Goal: Task Accomplishment & Management: Use online tool/utility

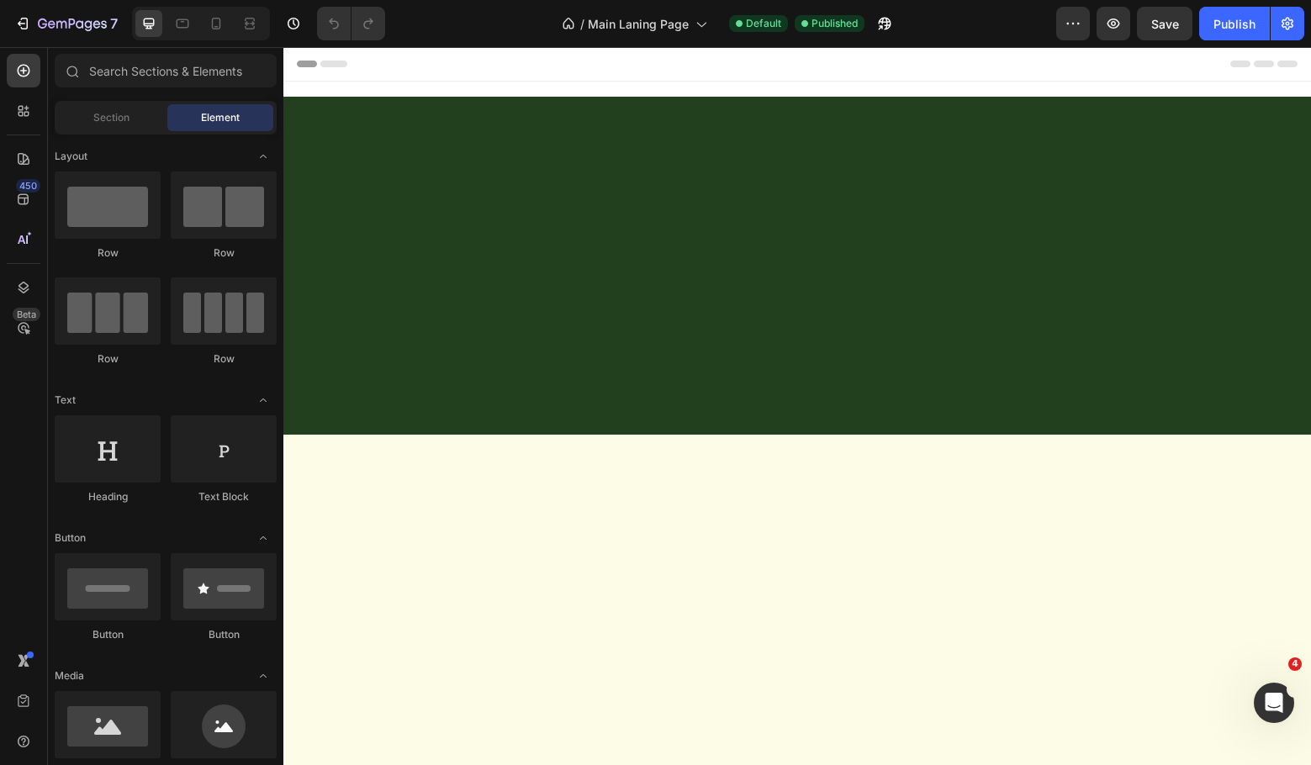
scroll to position [2570, 0]
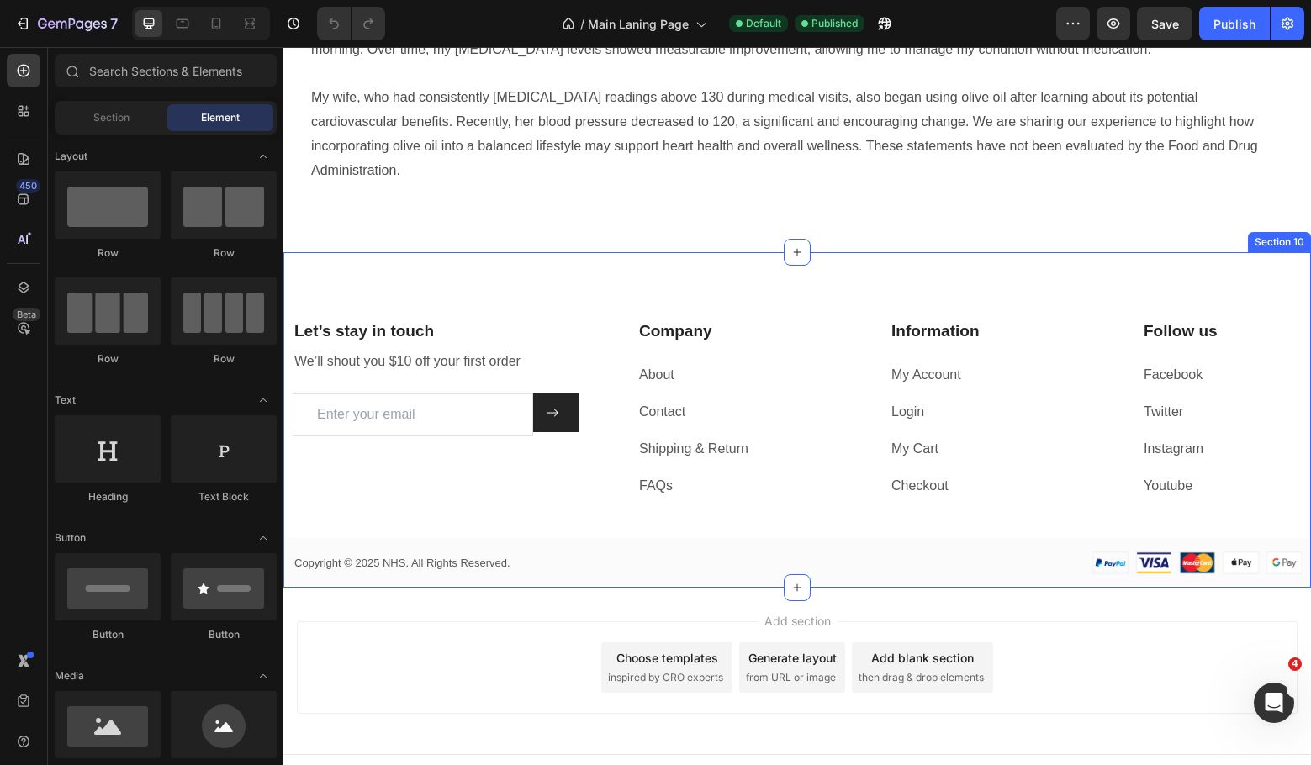
click at [472, 262] on div "Let’s stay in touch Heading We’ll shout you $10 off your first order Text block…" at bounding box center [797, 420] width 1028 height 336
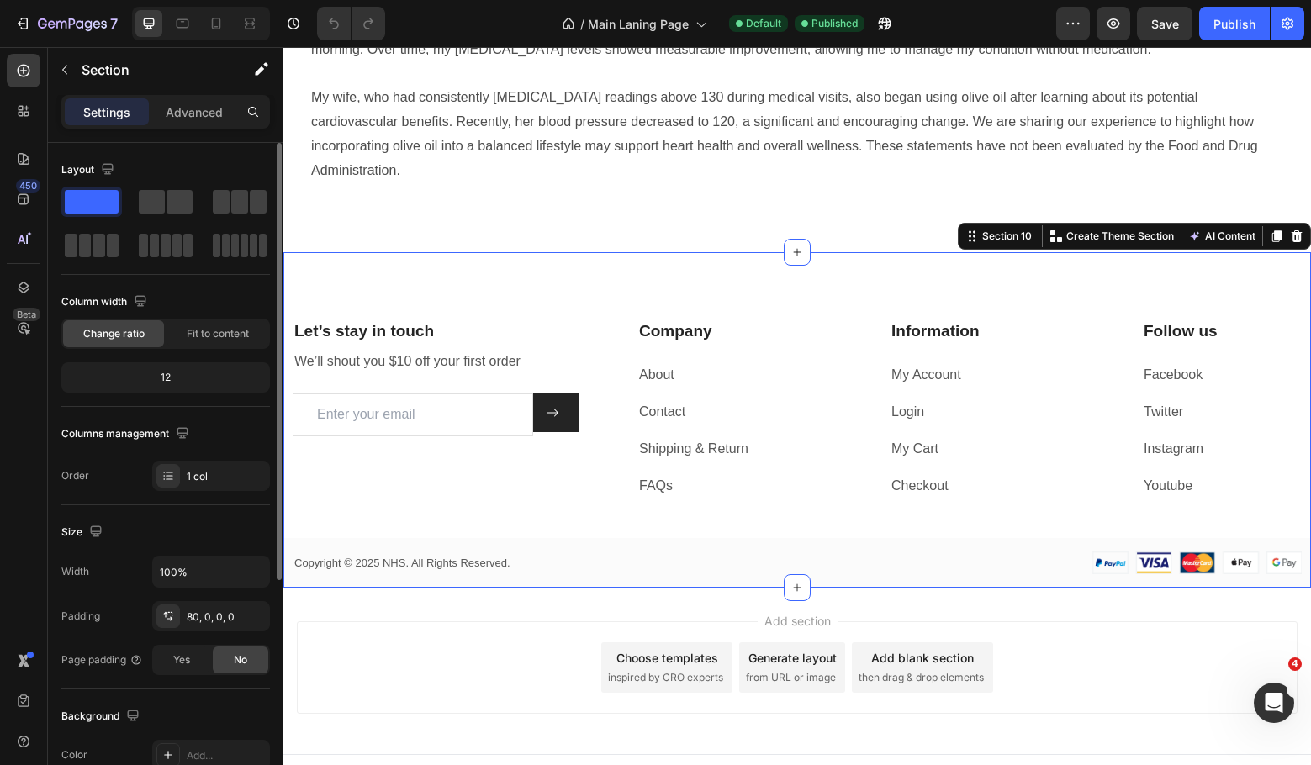
scroll to position [356, 0]
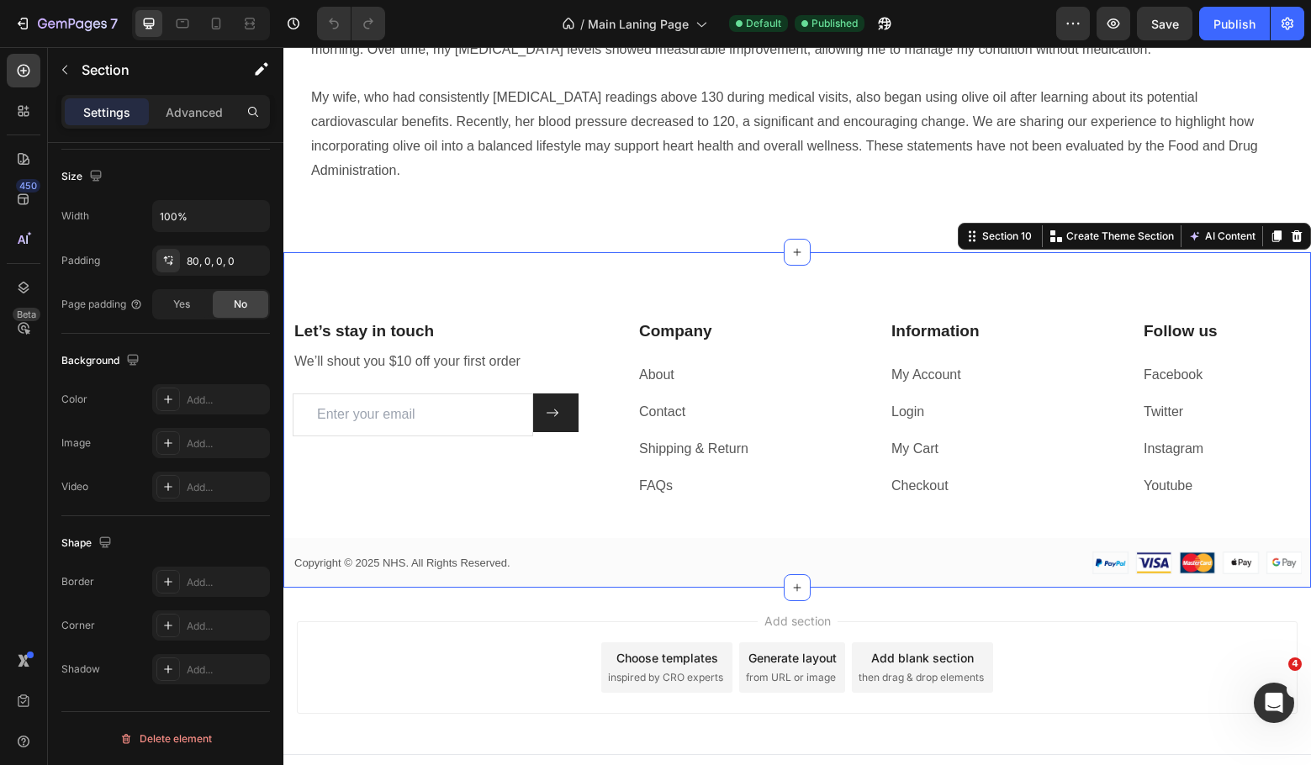
click at [376, 274] on div "Let’s stay in touch Heading We’ll shout you $10 off your first order Text block…" at bounding box center [797, 420] width 1028 height 336
click at [160, 399] on div at bounding box center [168, 400] width 24 height 24
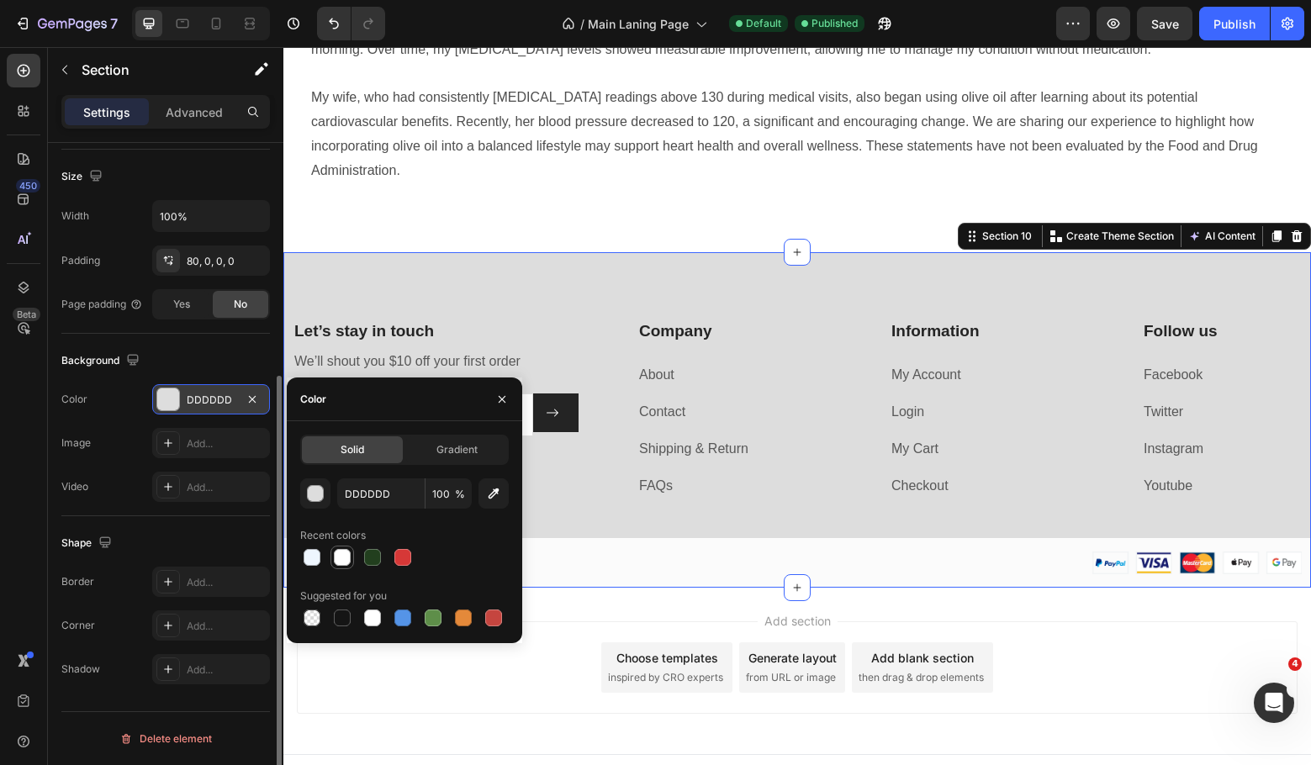
click at [341, 553] on div at bounding box center [342, 557] width 17 height 17
type input "FFFFFF"
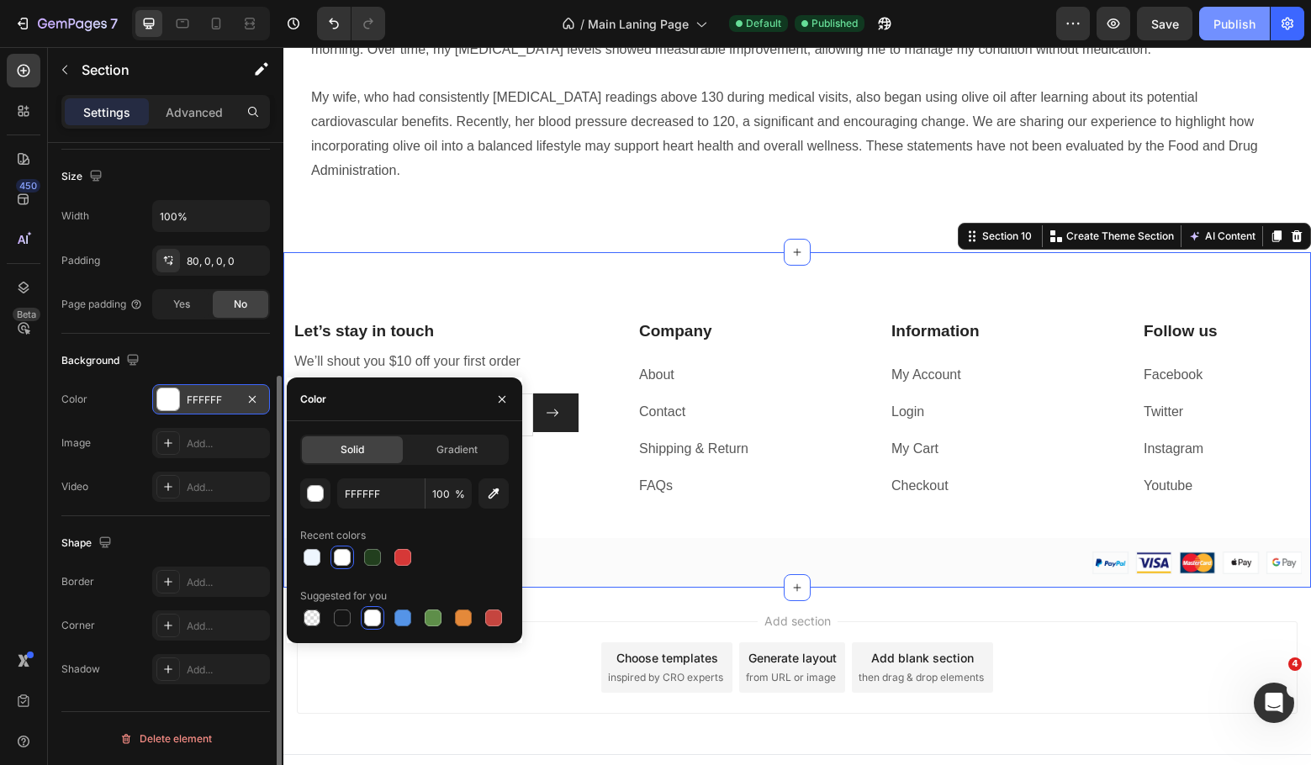
click at [1234, 13] on button "Publish" at bounding box center [1234, 24] width 71 height 34
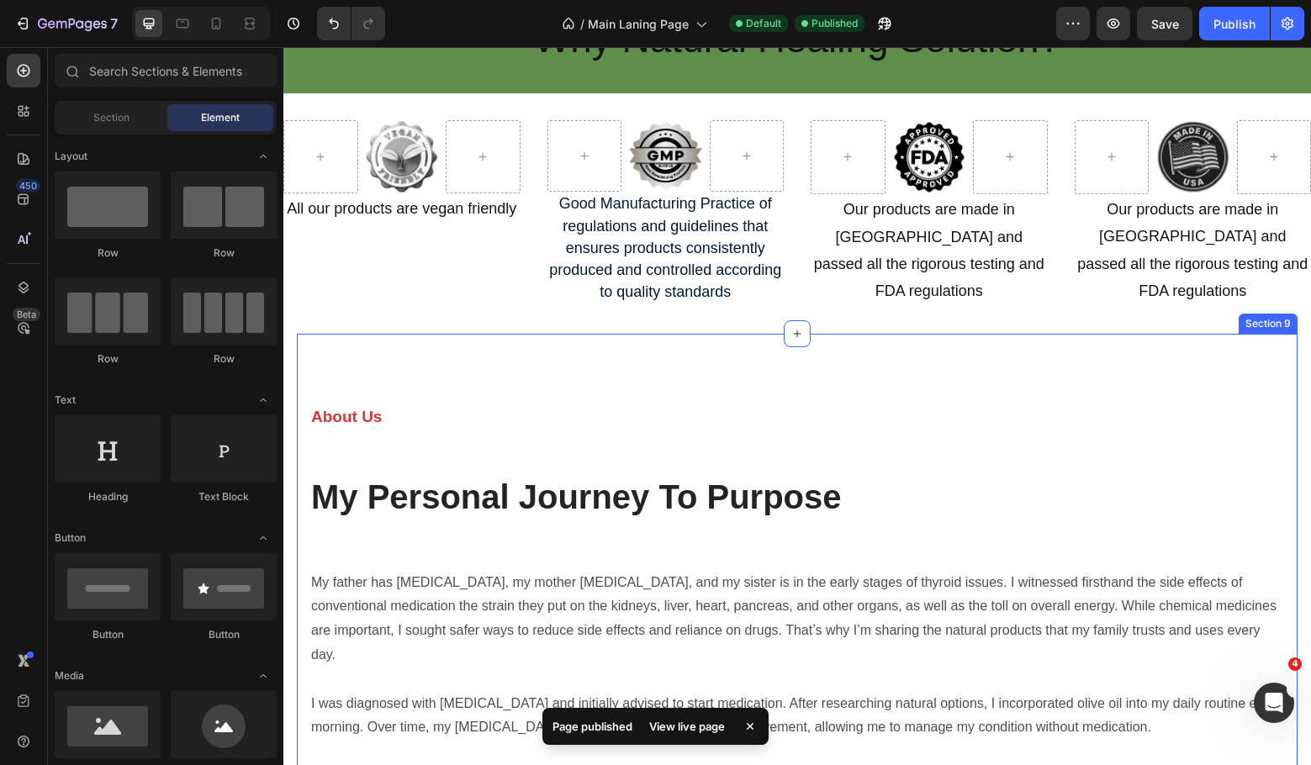
scroll to position [1897, 0]
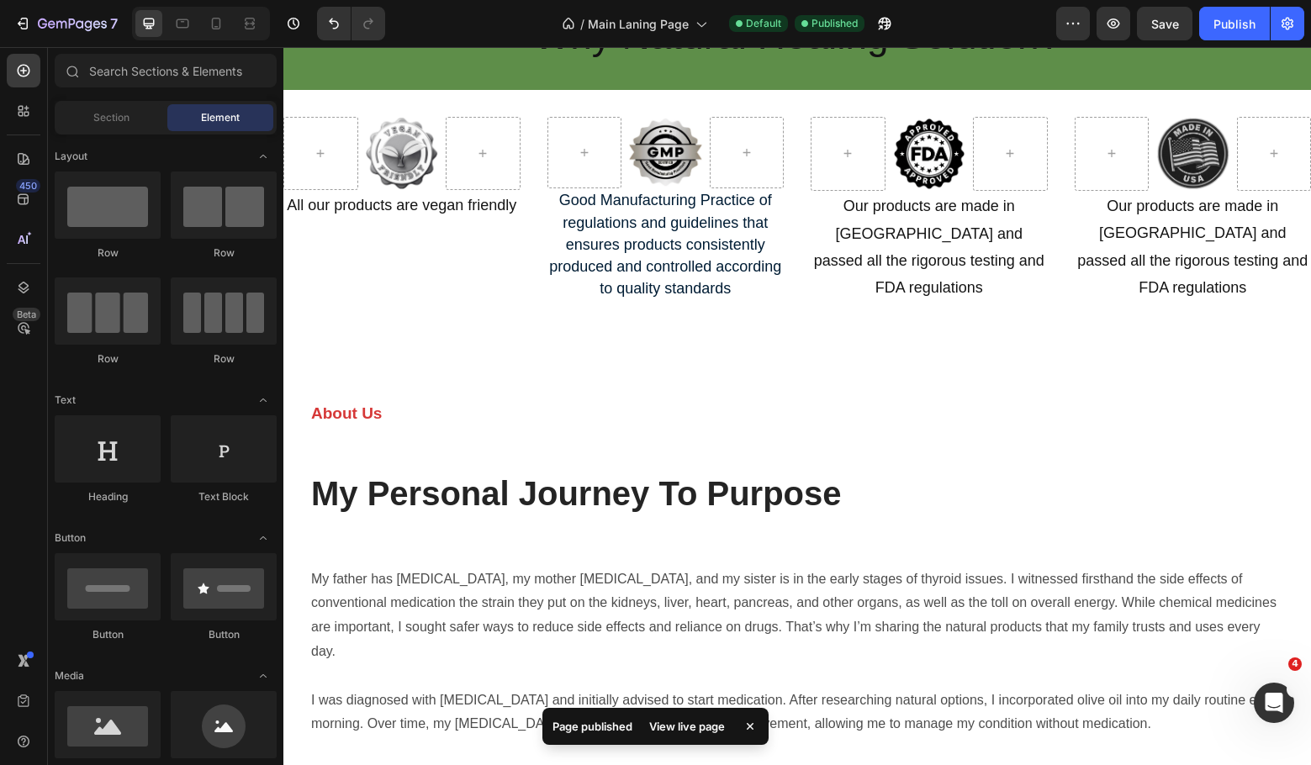
click at [288, 383] on section "About Us Text block My Personal Journey To Purpose Heading Row My father has di…" at bounding box center [797, 629] width 1028 height 596
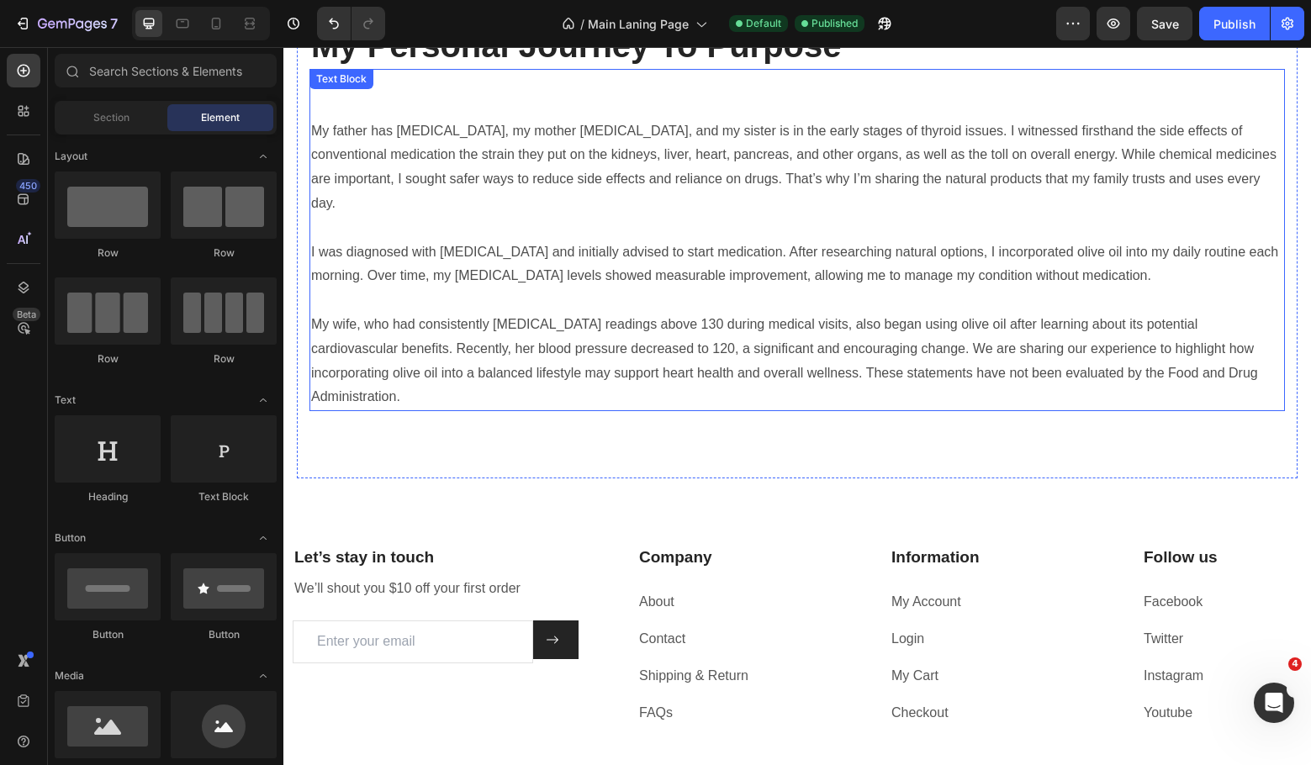
scroll to position [2122, 0]
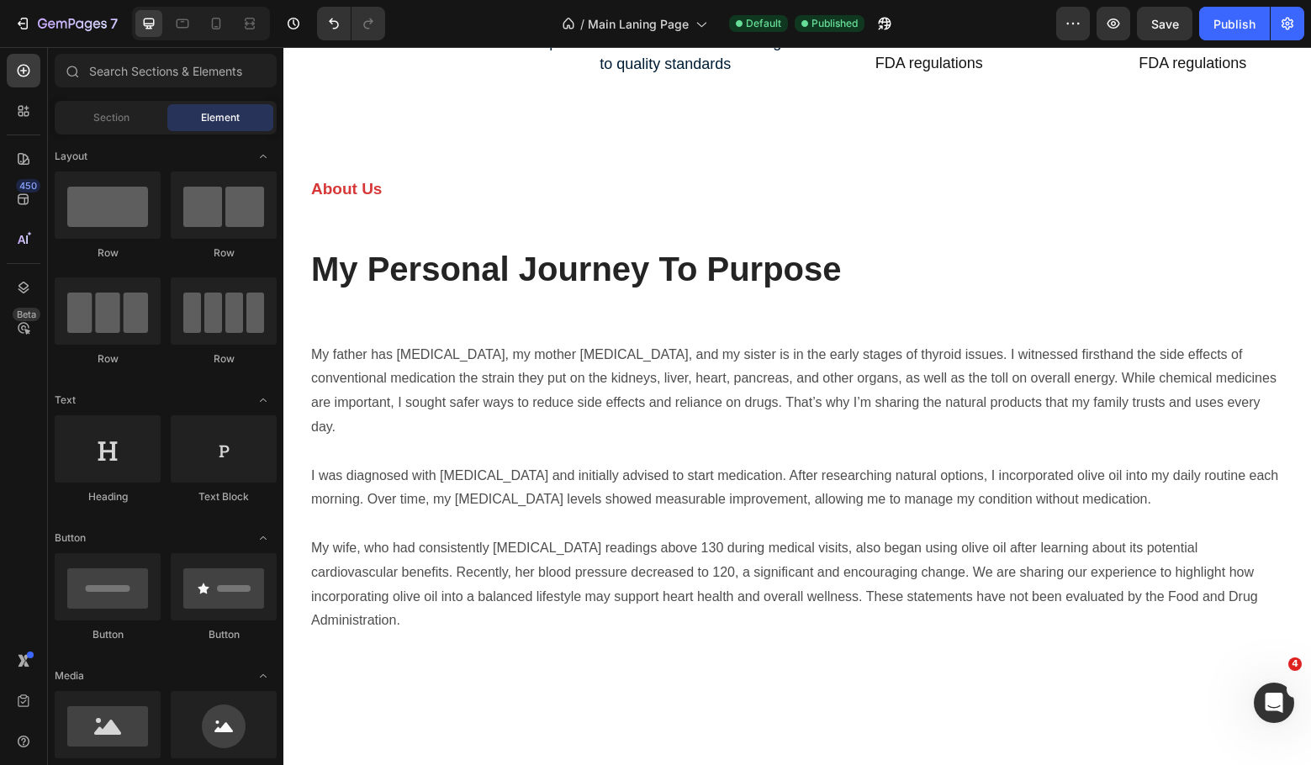
click at [288, 324] on section "About Us Text block My Personal Journey To Purpose Heading Row My father has di…" at bounding box center [797, 404] width 1028 height 596
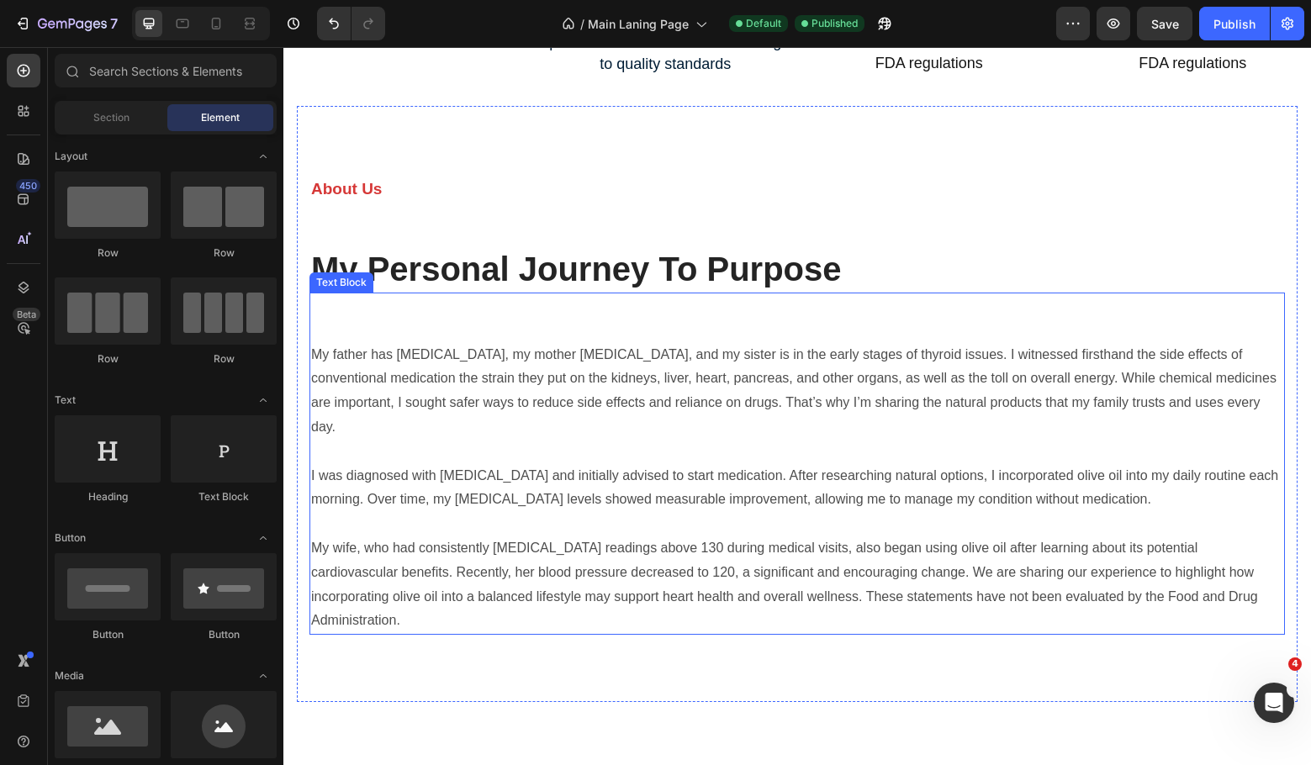
click at [374, 326] on p at bounding box center [797, 331] width 972 height 24
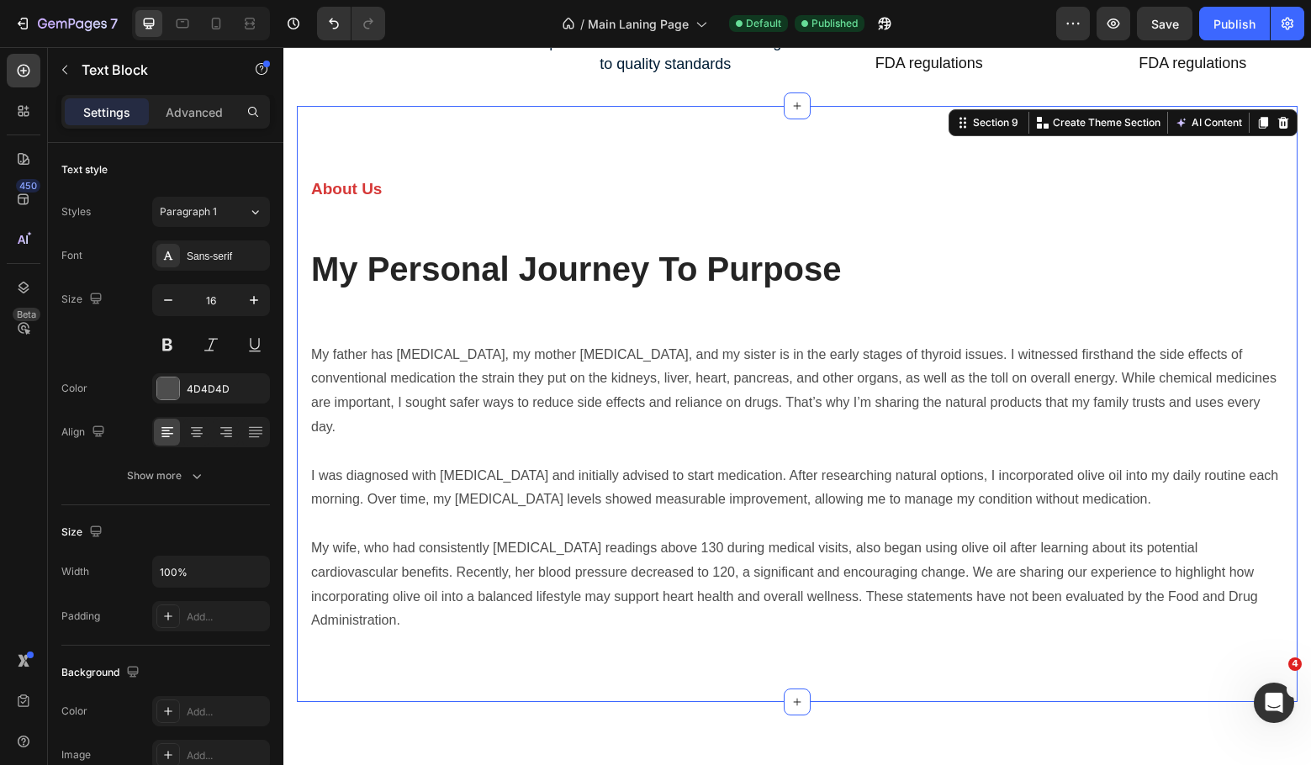
click at [297, 326] on div "About Us Text block My Personal Journey To Purpose Heading Row My father has di…" at bounding box center [797, 404] width 1001 height 596
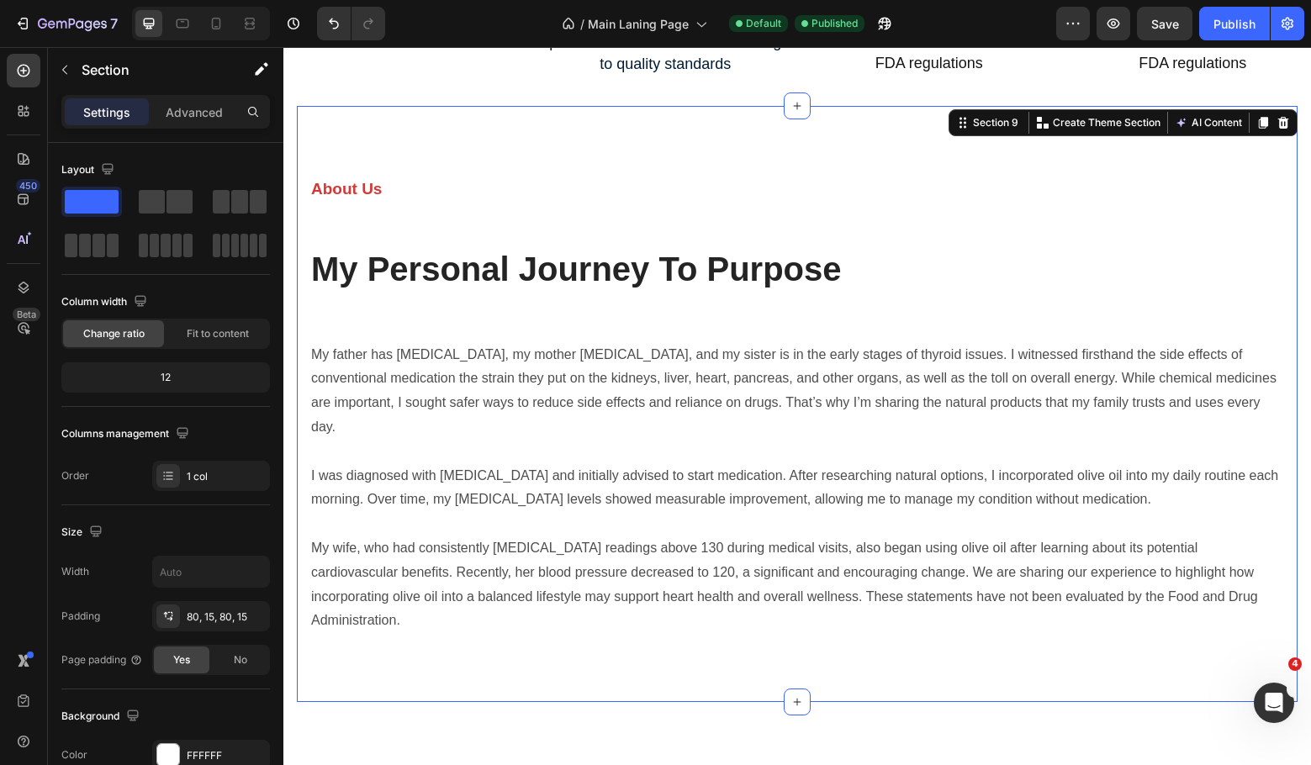
click at [288, 318] on section "About Us Text block My Personal Journey To Purpose Heading Row My father has di…" at bounding box center [797, 404] width 1028 height 596
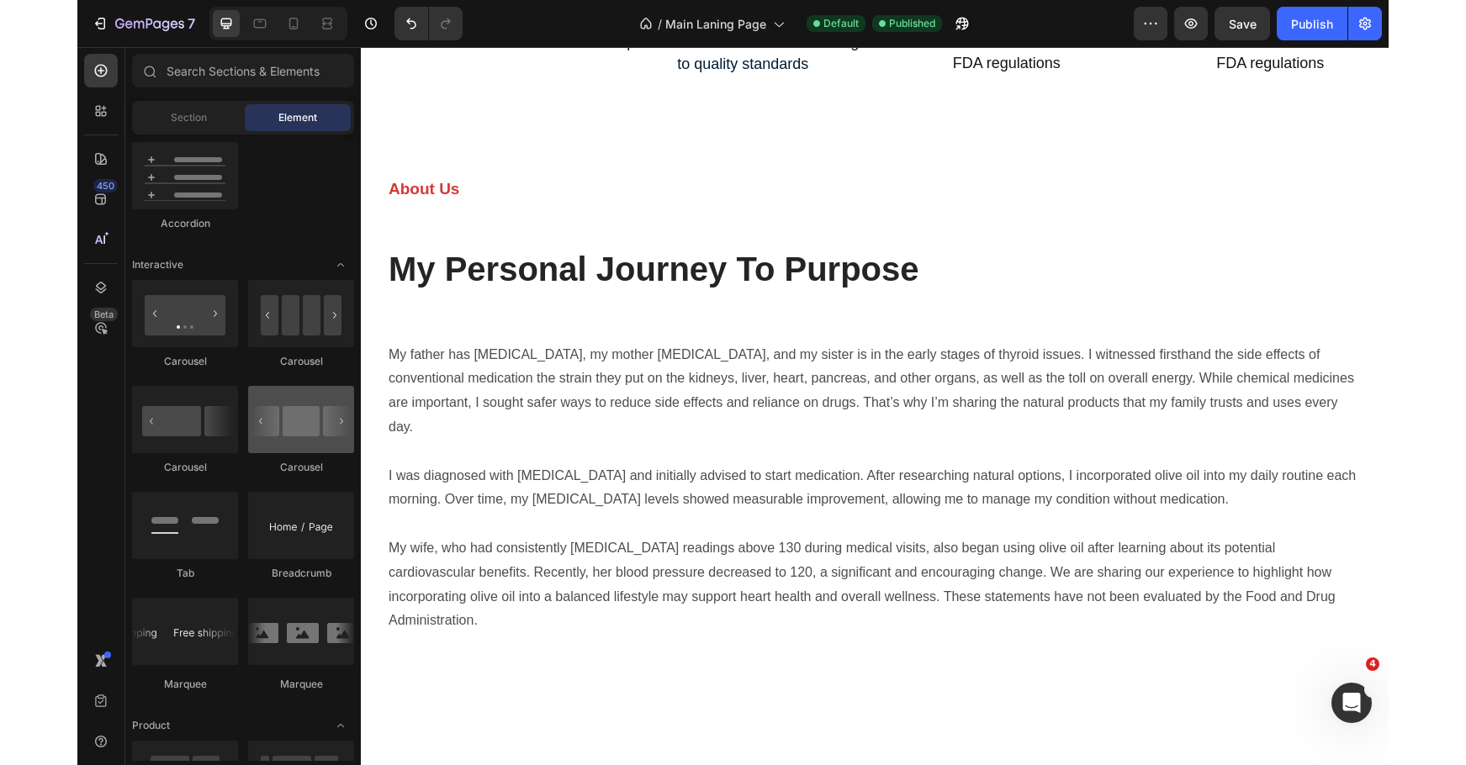
scroll to position [2695, 0]
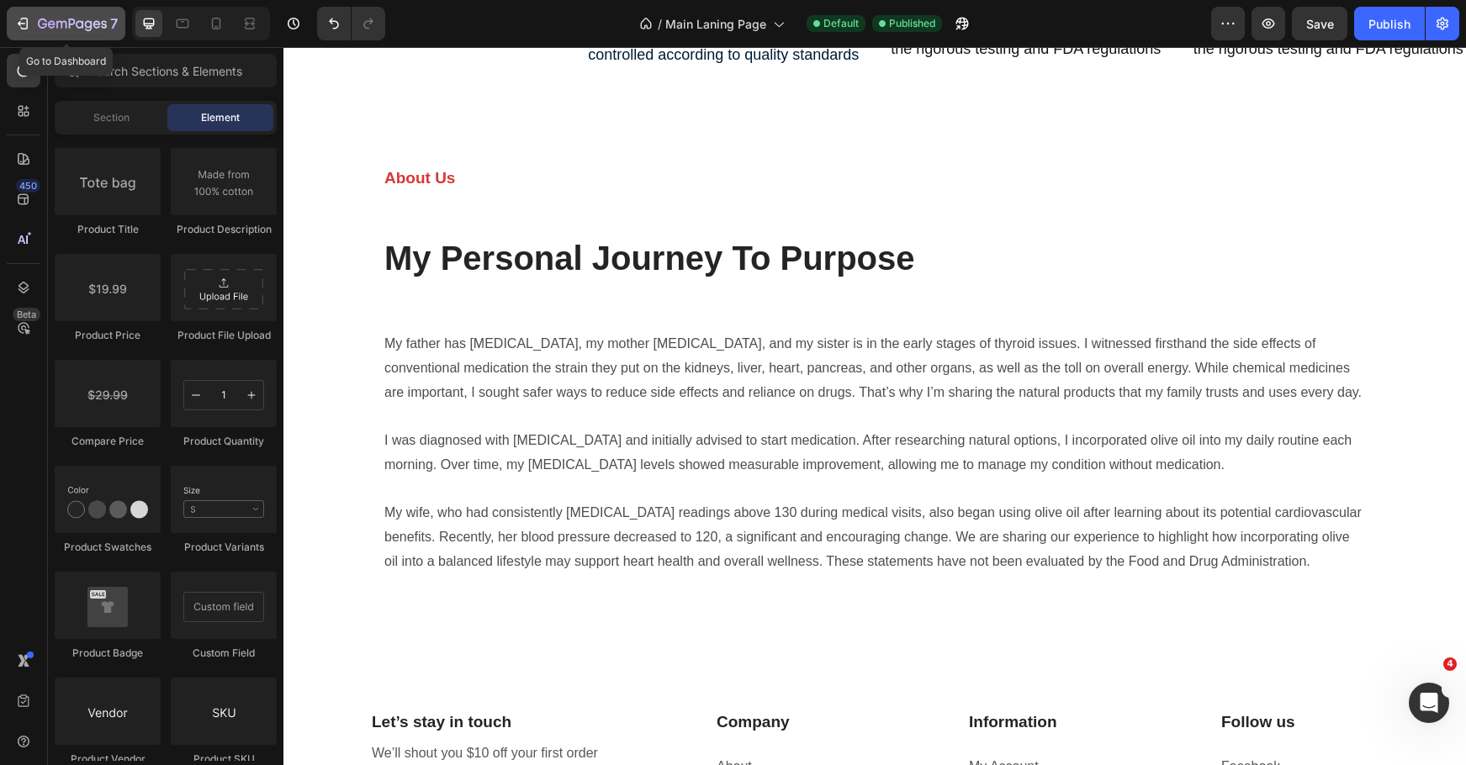
click at [24, 19] on icon "button" at bounding box center [22, 23] width 17 height 17
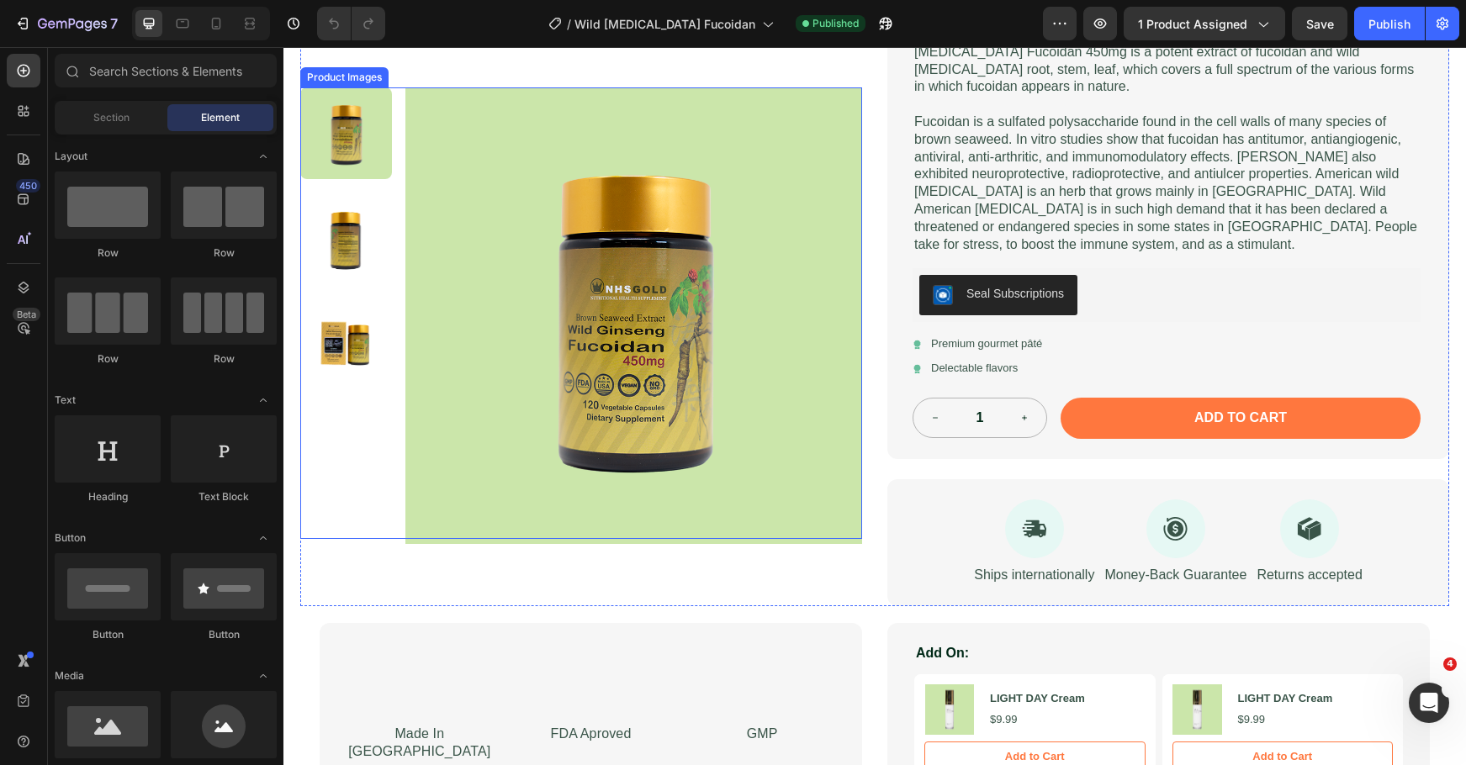
scroll to position [897, 0]
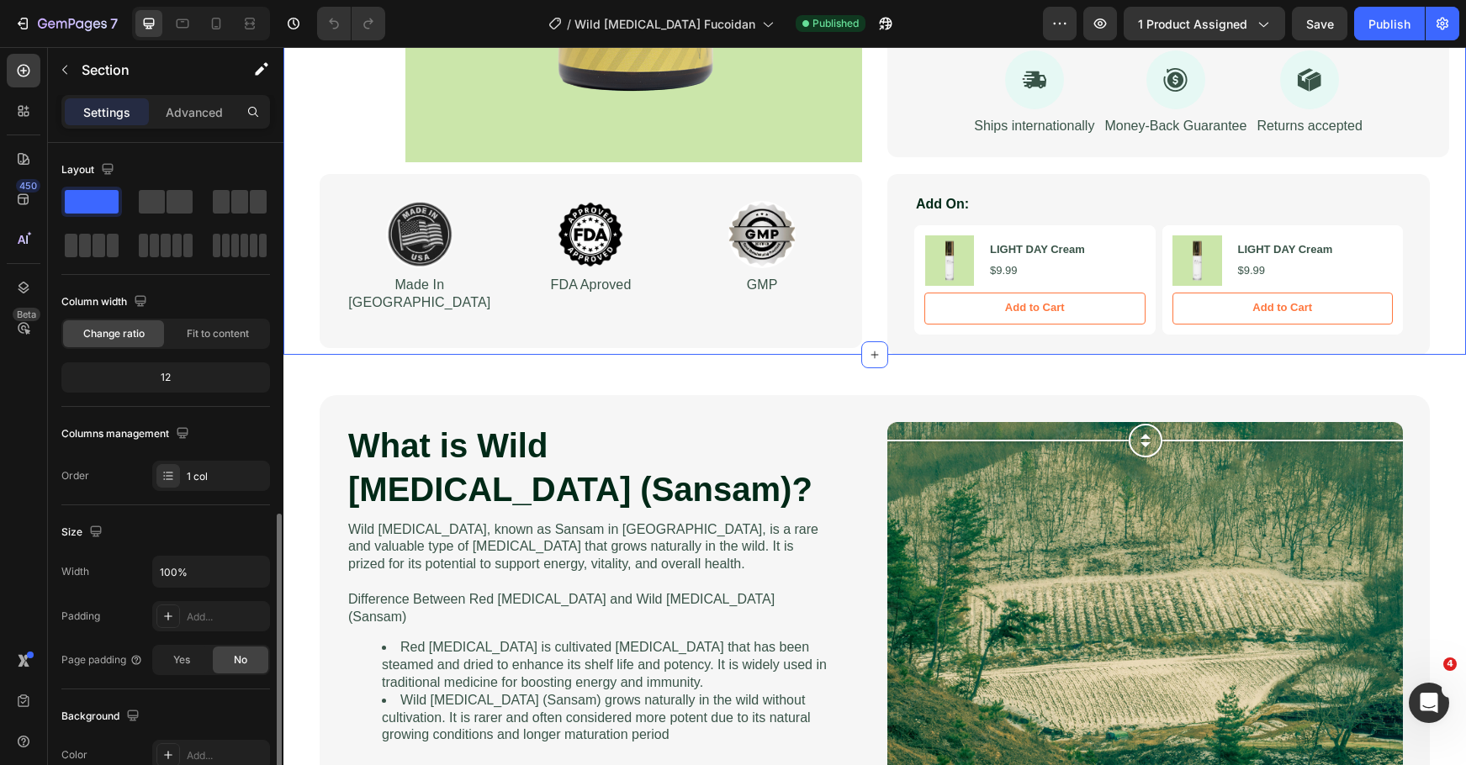
scroll to position [356, 0]
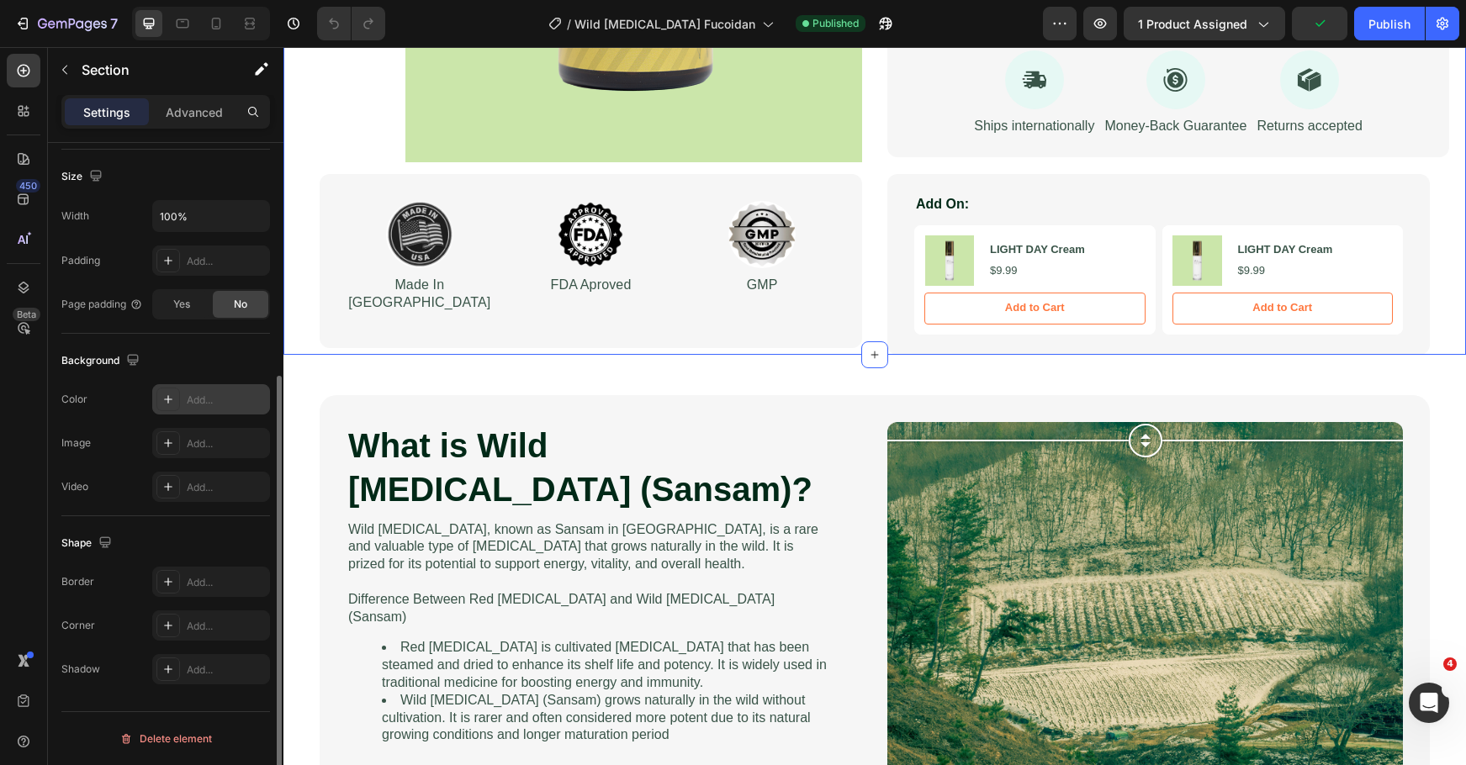
click at [163, 395] on icon at bounding box center [167, 399] width 13 height 13
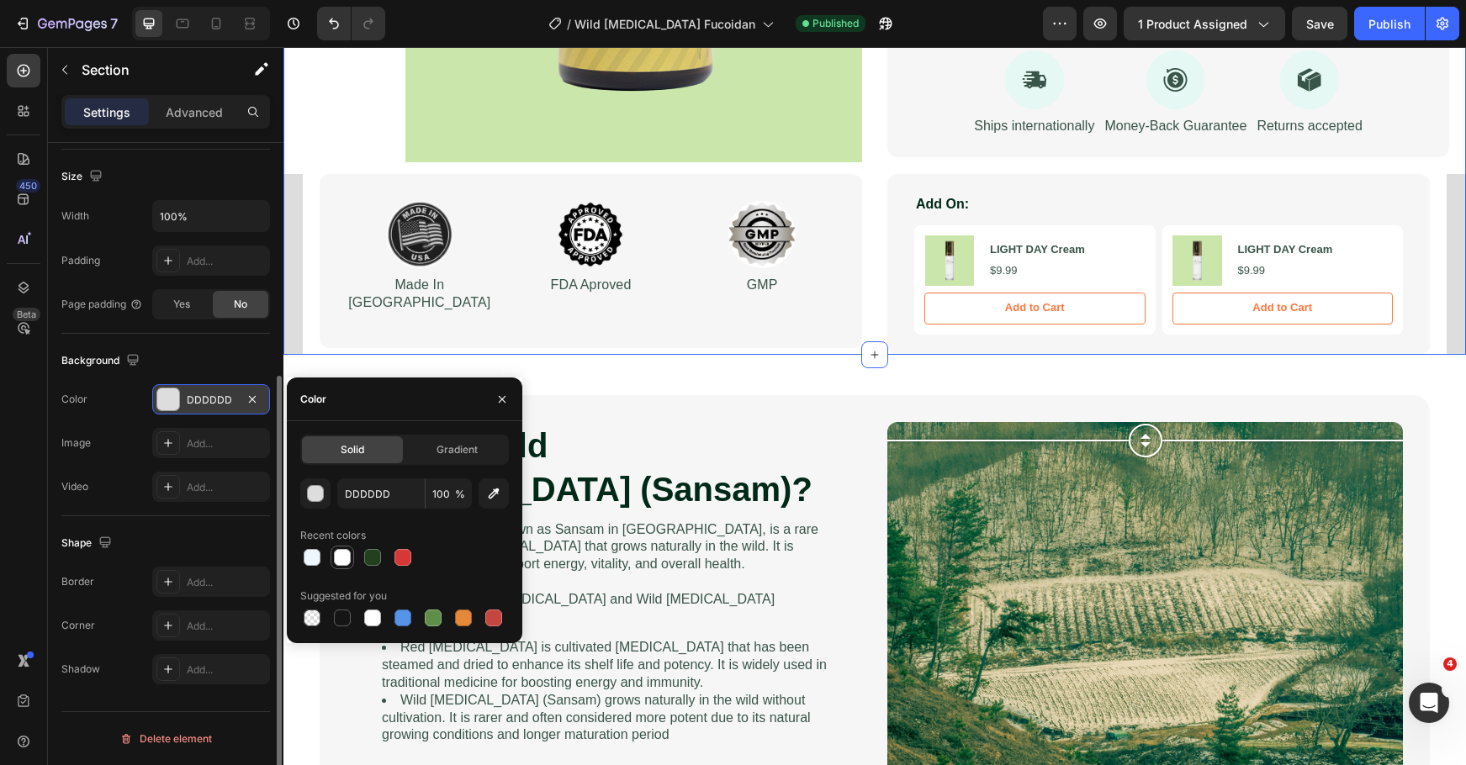
click at [343, 558] on div at bounding box center [342, 557] width 17 height 17
type input "FFFFFF"
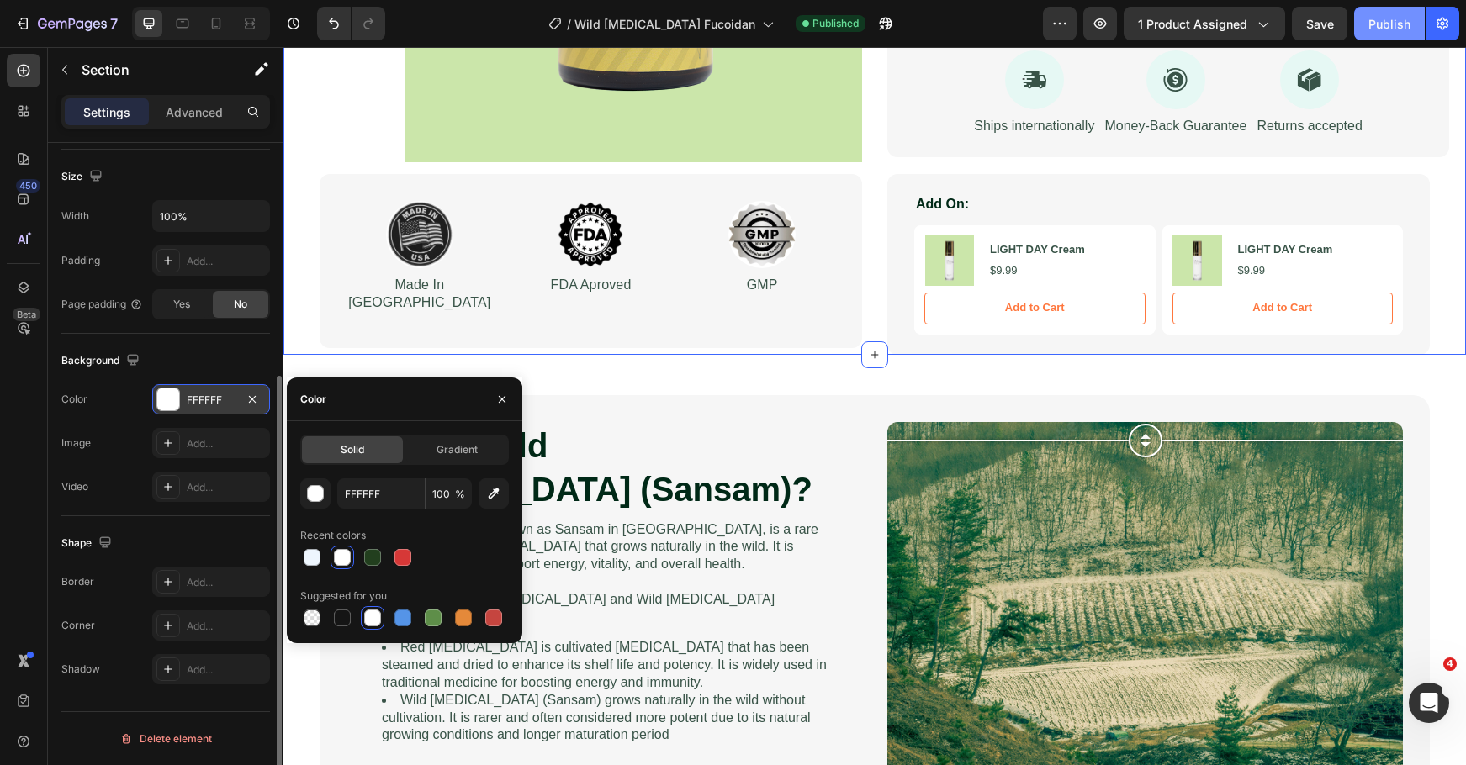
click at [1387, 17] on div "Publish" at bounding box center [1389, 24] width 42 height 18
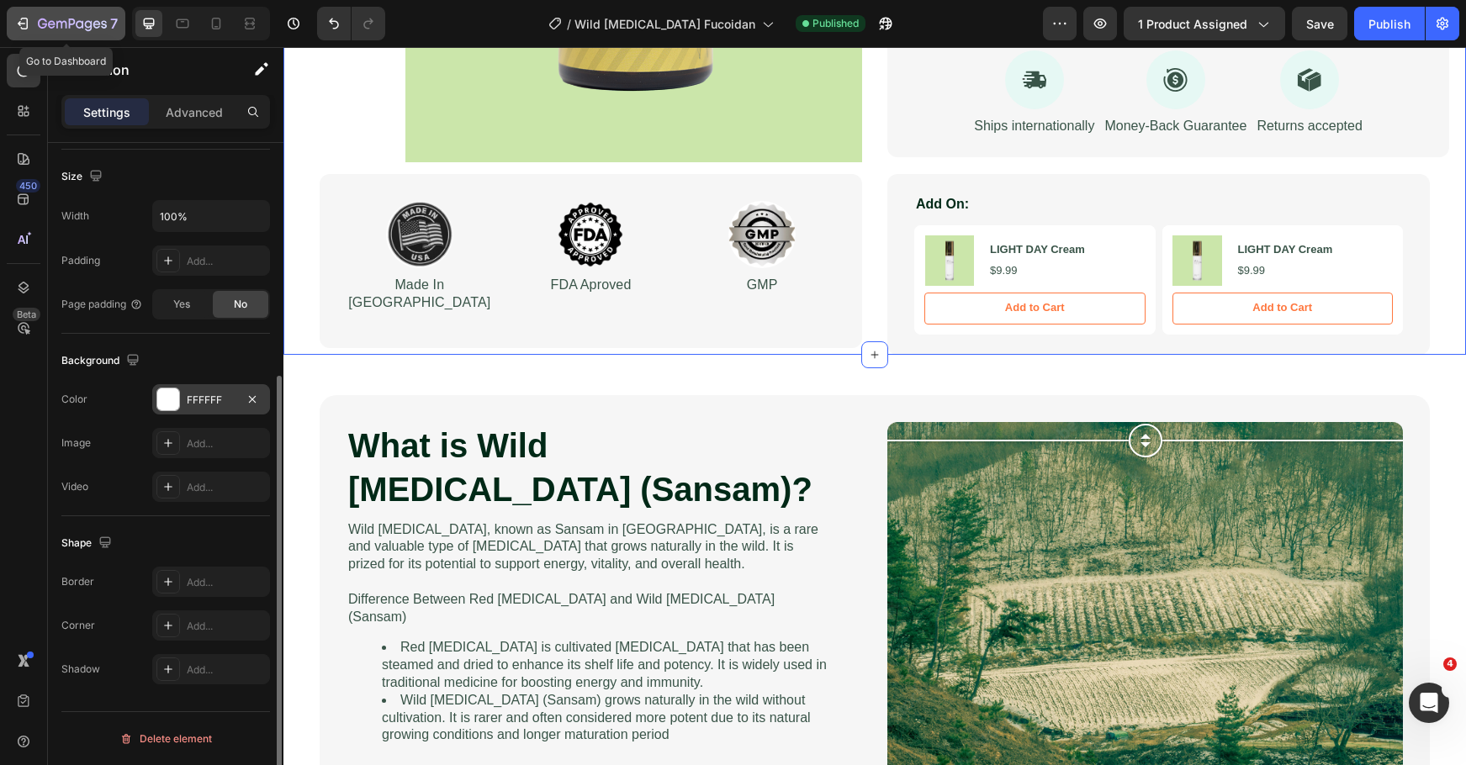
click at [47, 19] on icon "button" at bounding box center [72, 25] width 69 height 14
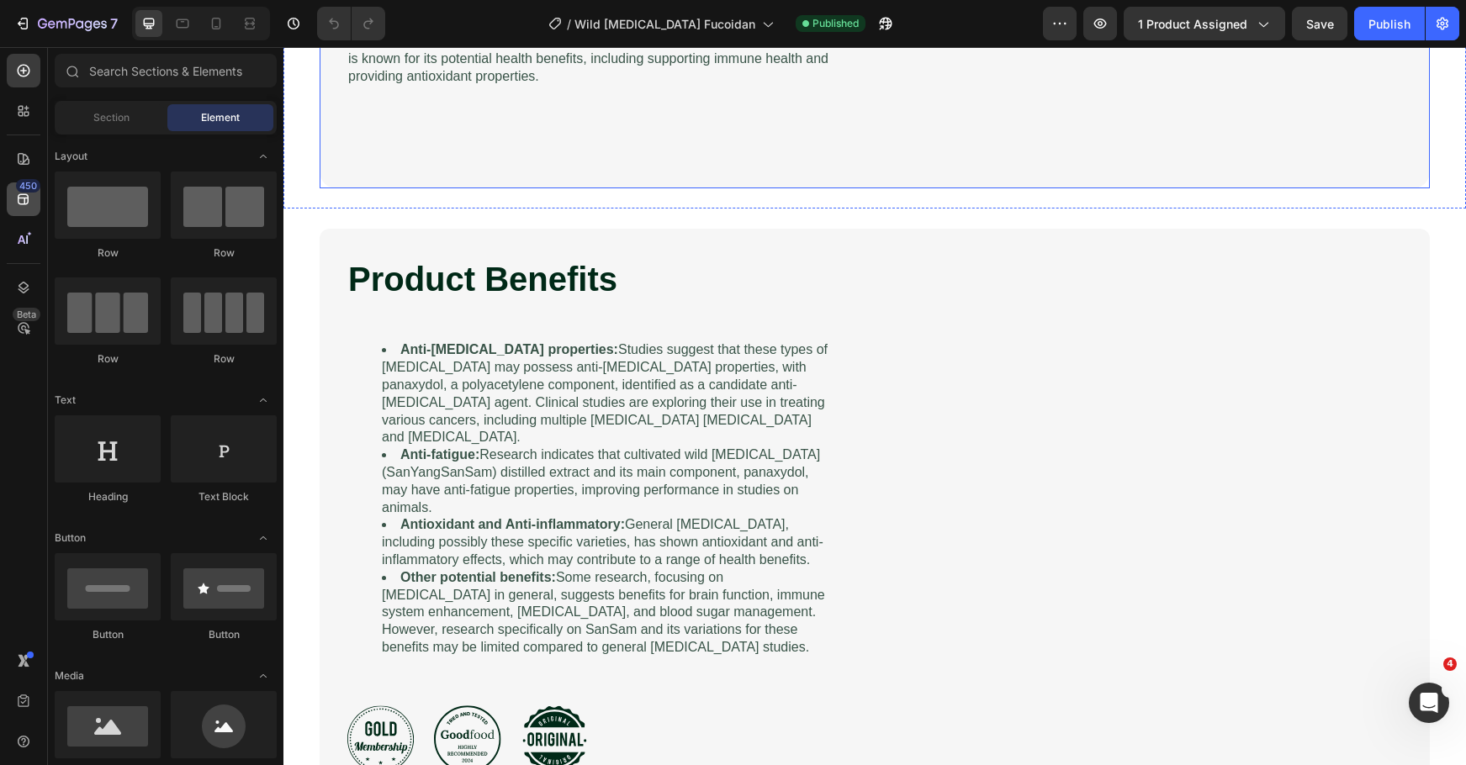
scroll to position [2018, 0]
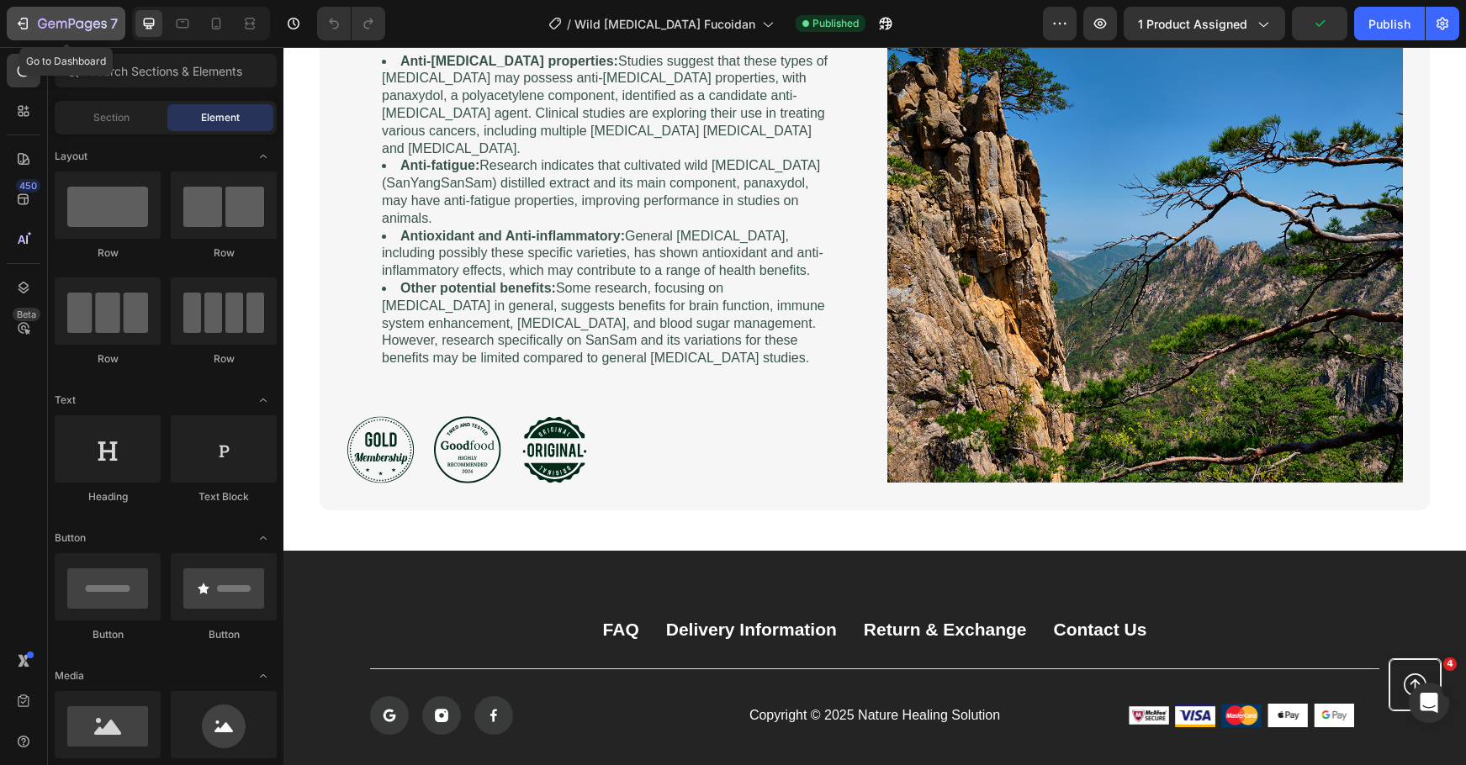
click at [61, 25] on icon "button" at bounding box center [72, 25] width 69 height 14
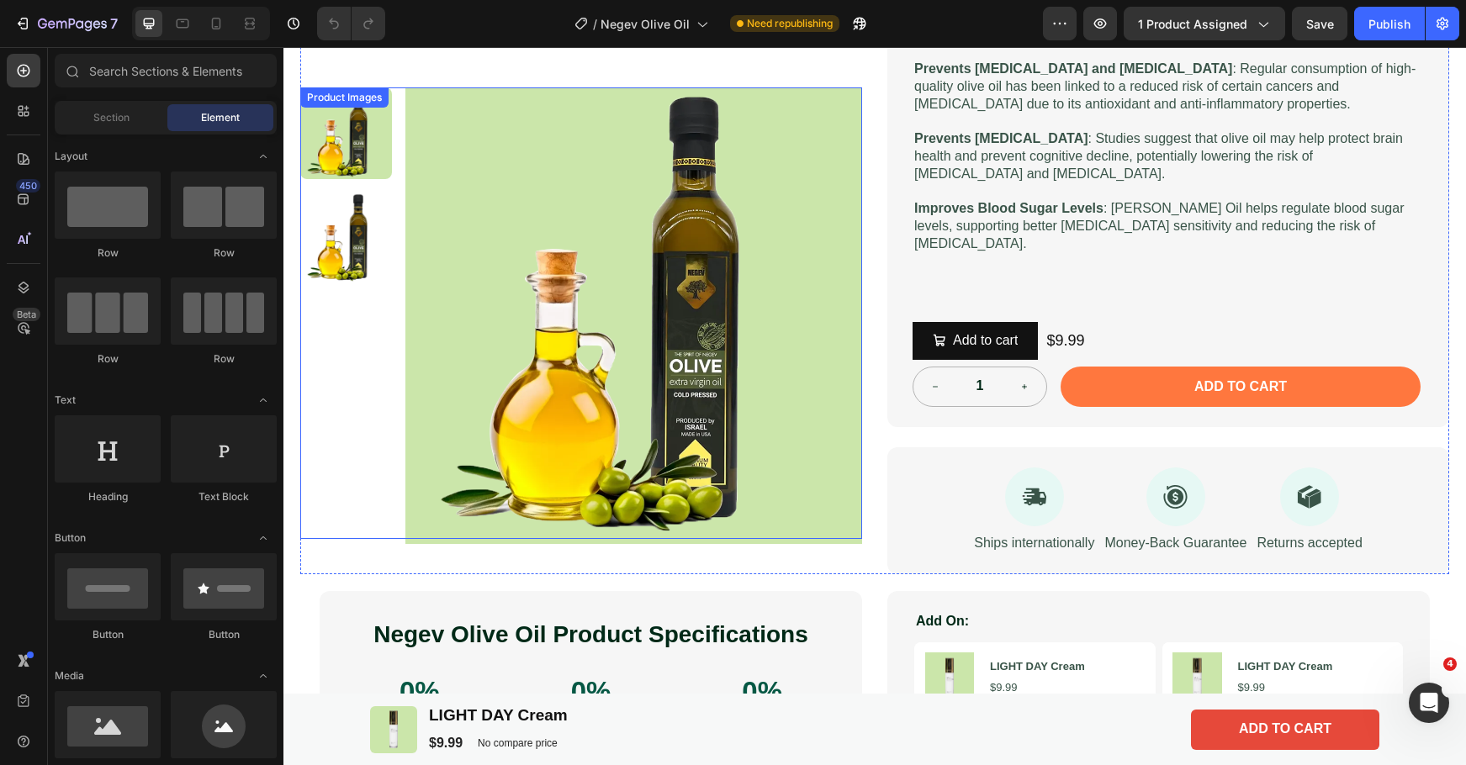
scroll to position [448, 0]
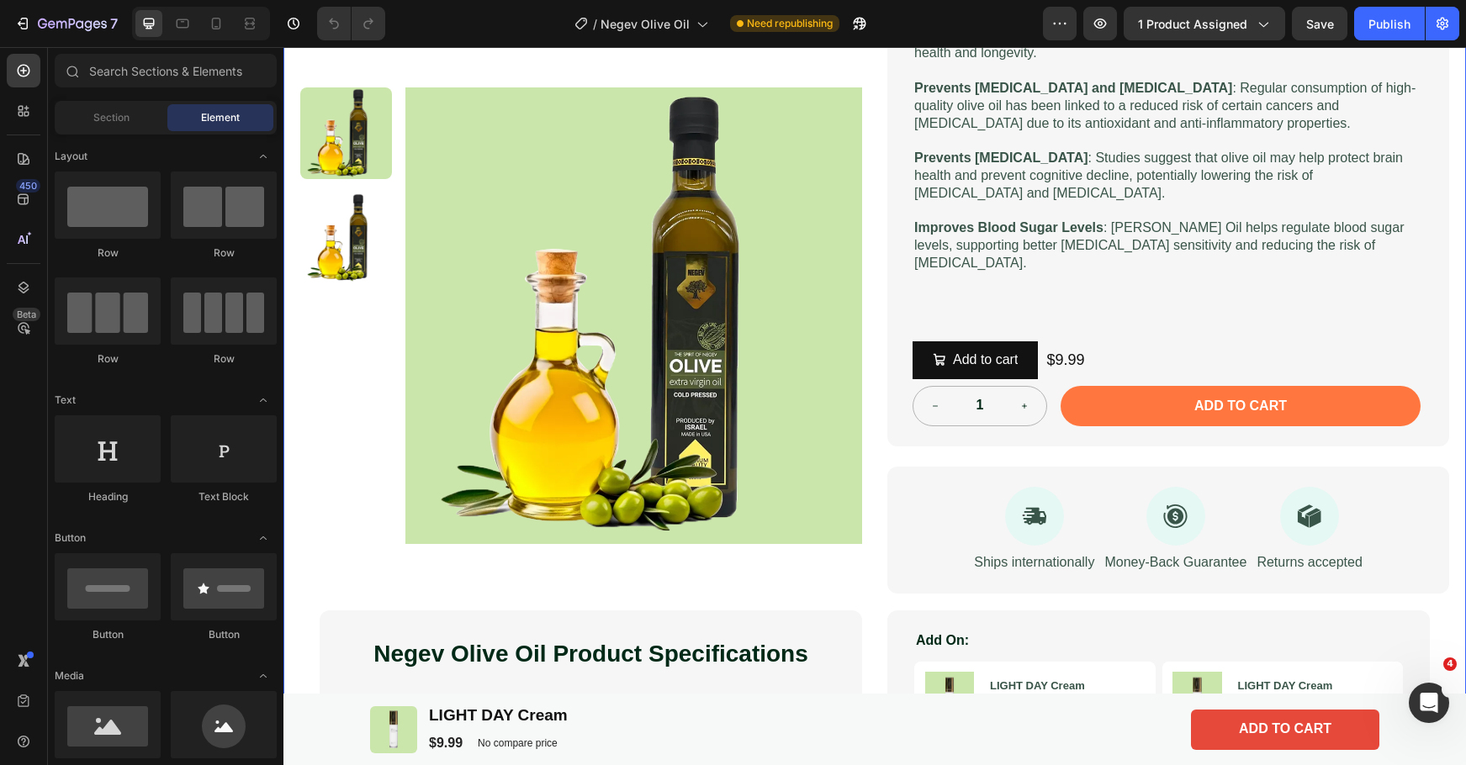
drag, startPoint x: 295, startPoint y: 605, endPoint x: 349, endPoint y: 606, distance: 53.9
click at [295, 606] on div "Image Row Product Images Negev Extra Virgin Olive Oil Product Title Weight Loss…" at bounding box center [874, 213] width 1182 height 1161
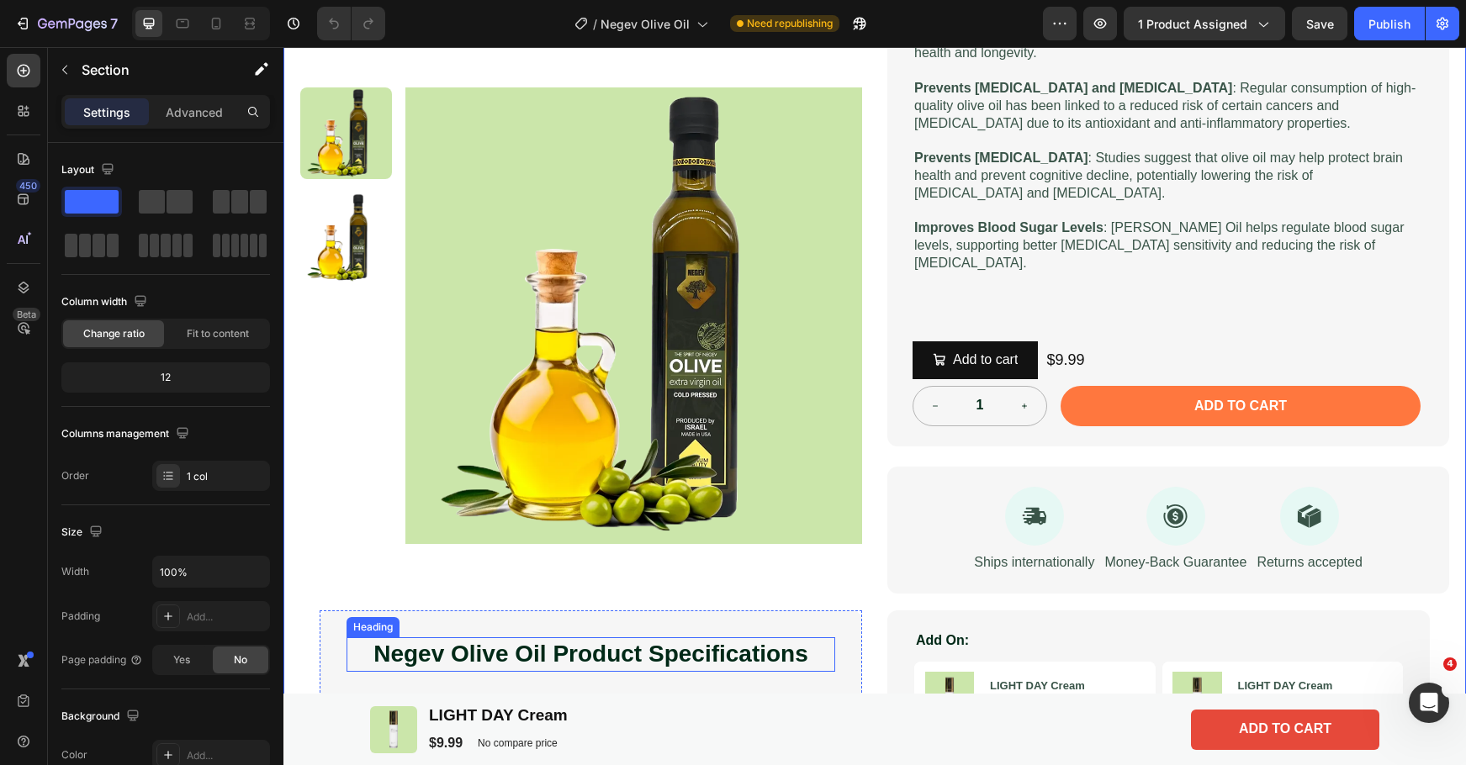
scroll to position [897, 0]
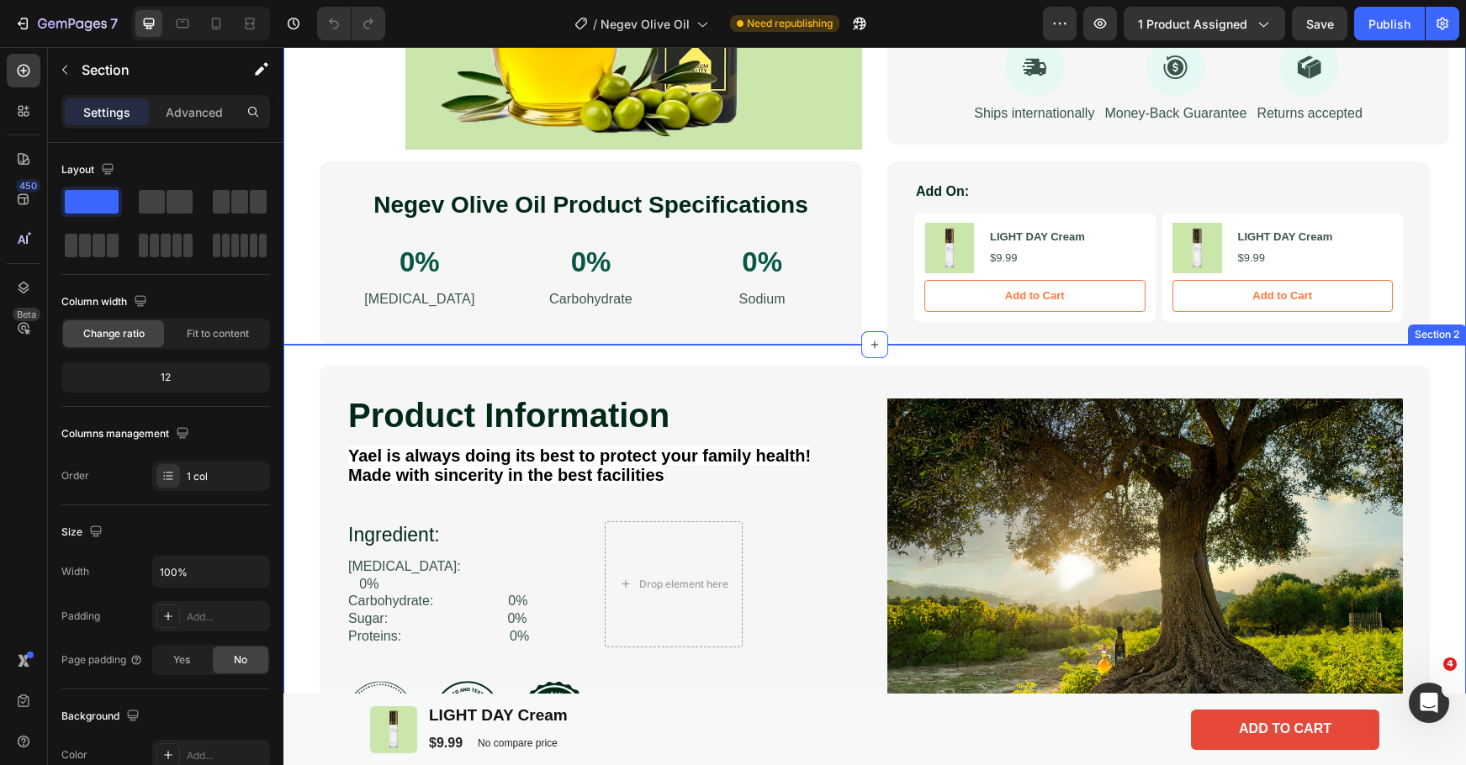
click at [301, 475] on div "Product Information Heading Image Yael is always doing its best to protect your…" at bounding box center [874, 570] width 1149 height 410
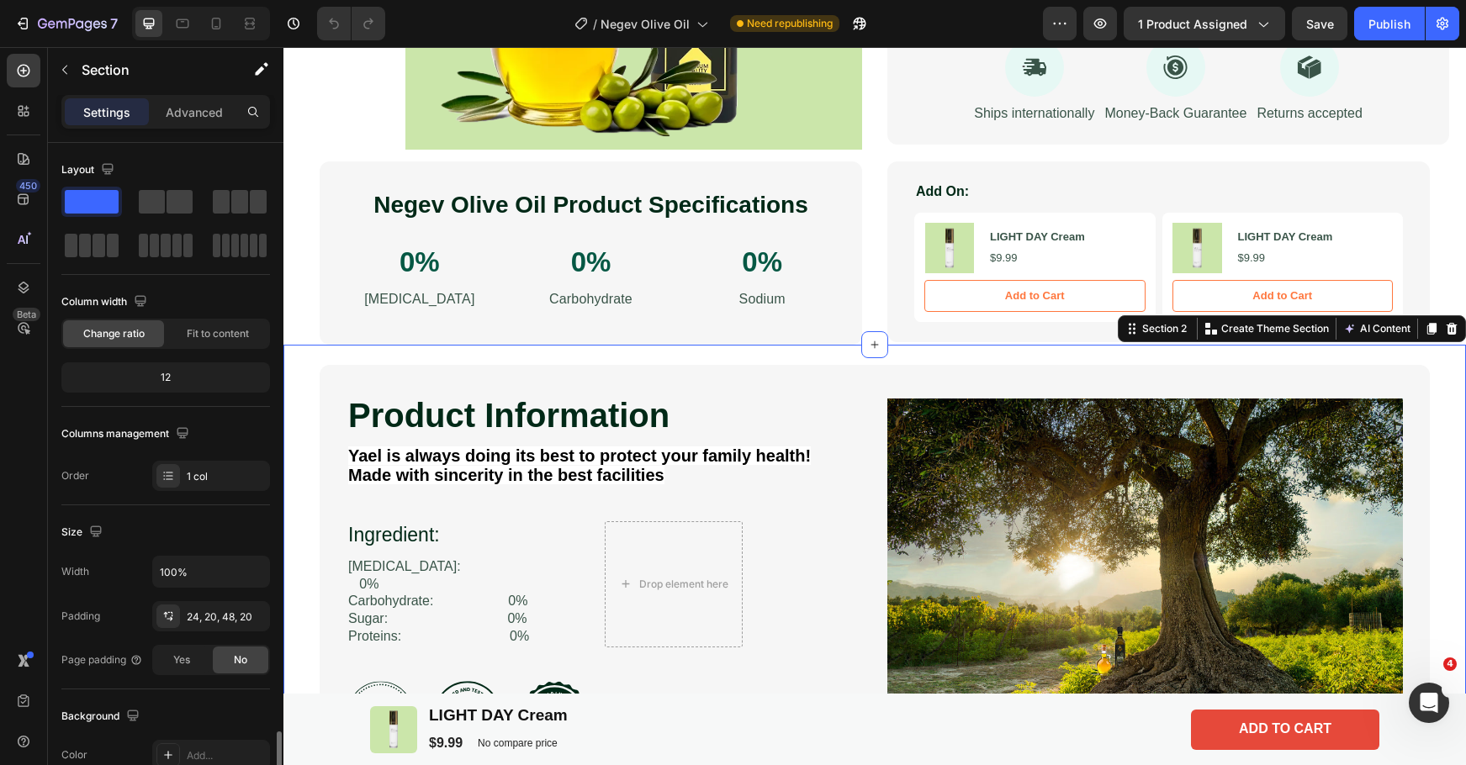
scroll to position [356, 0]
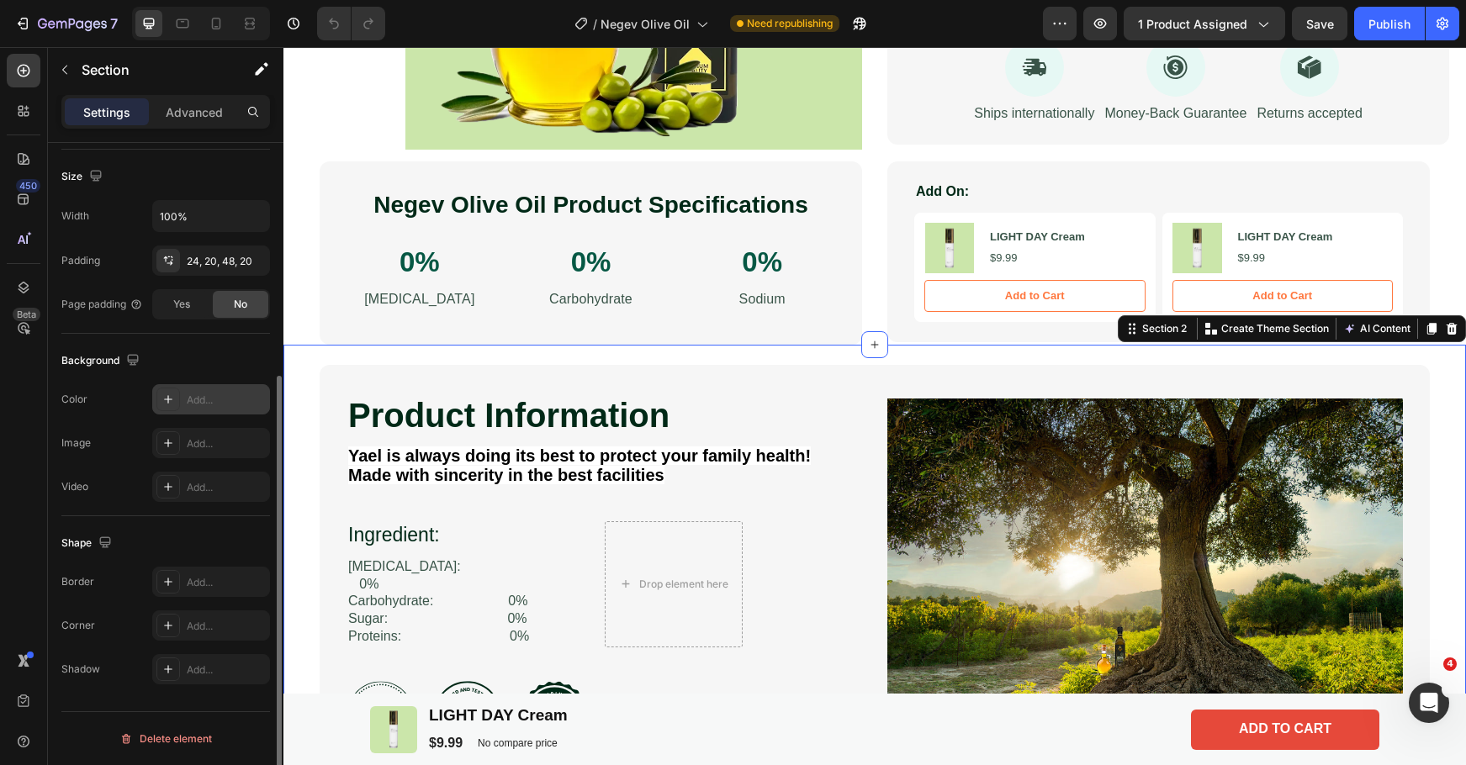
click at [172, 390] on div at bounding box center [168, 400] width 24 height 24
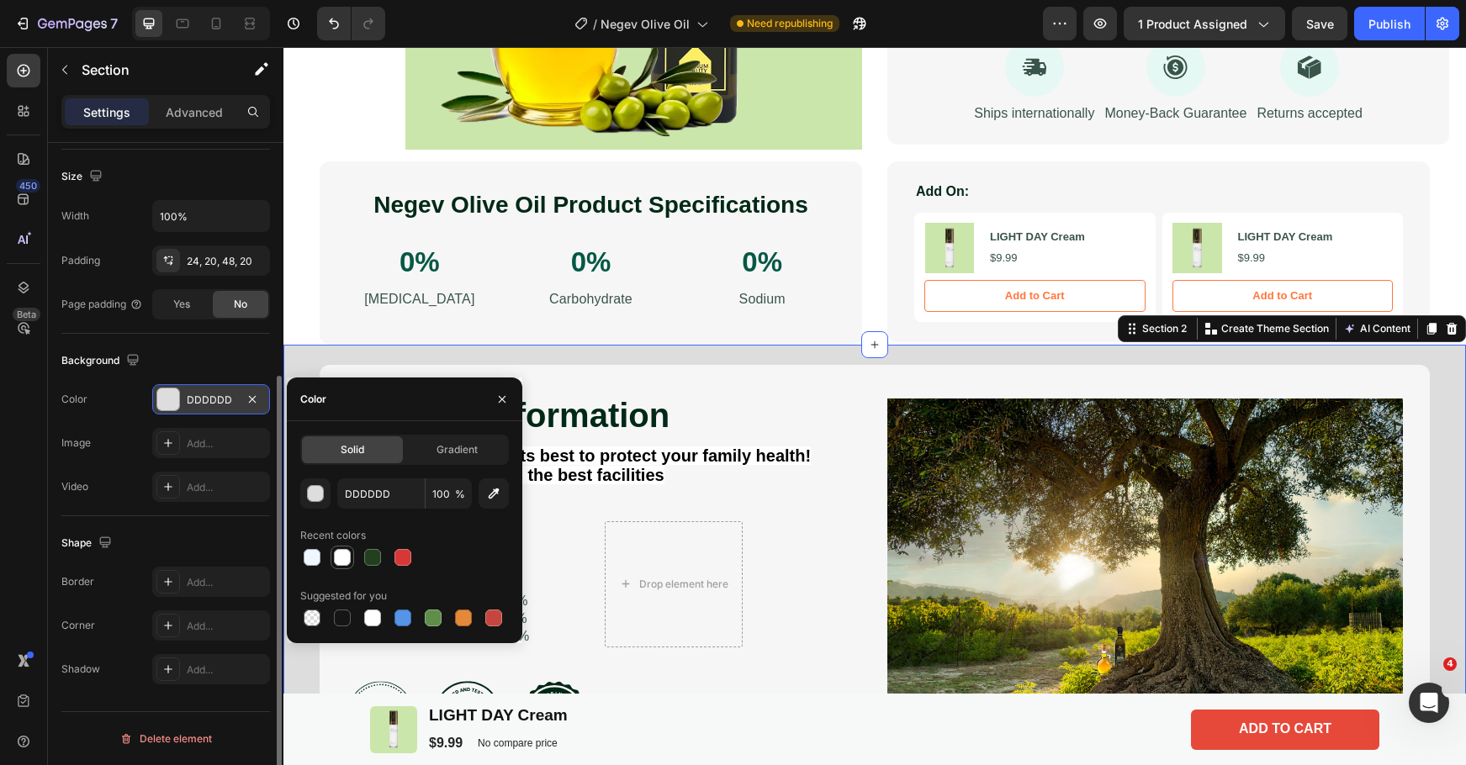
click at [343, 558] on div at bounding box center [342, 557] width 17 height 17
type input "FFFFFF"
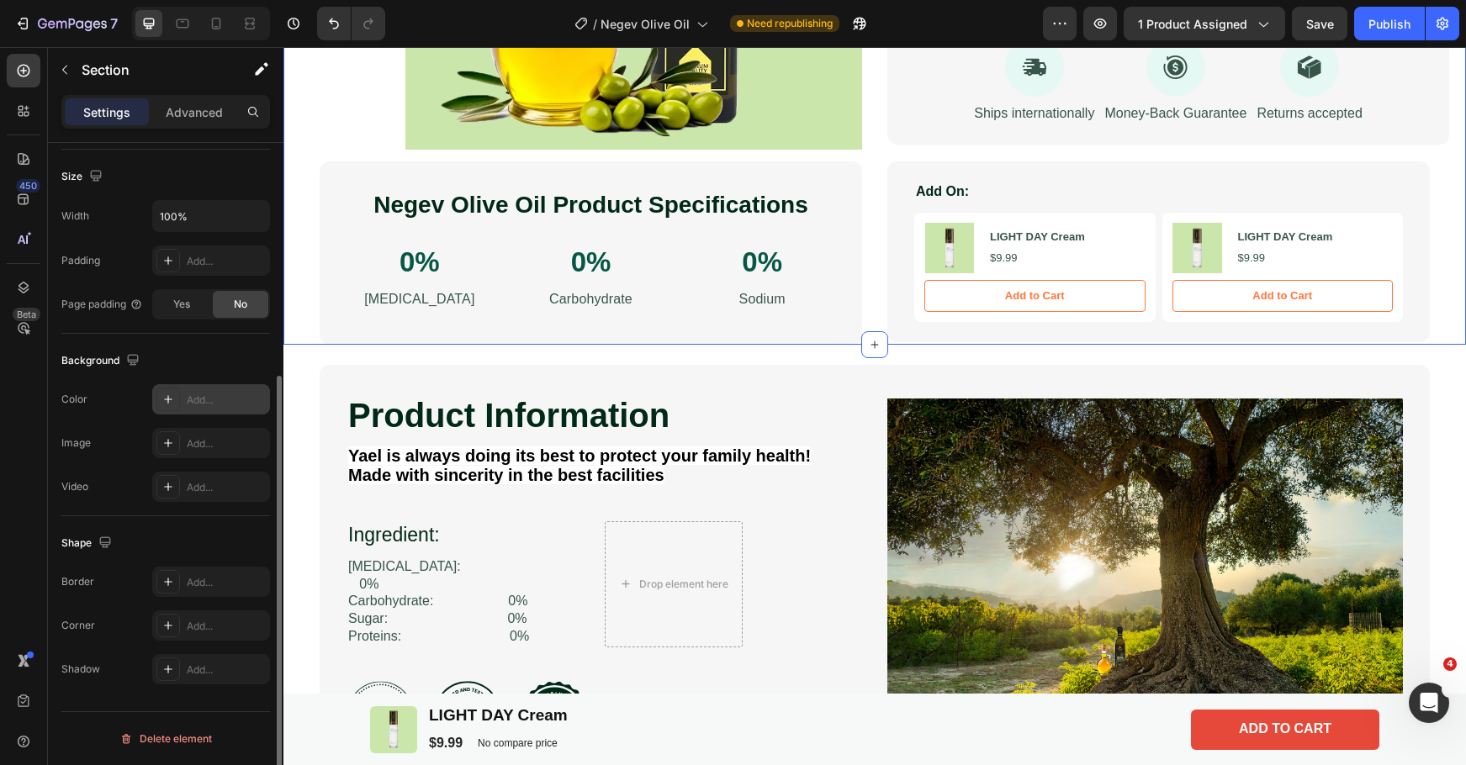
click at [170, 395] on icon at bounding box center [167, 399] width 13 height 13
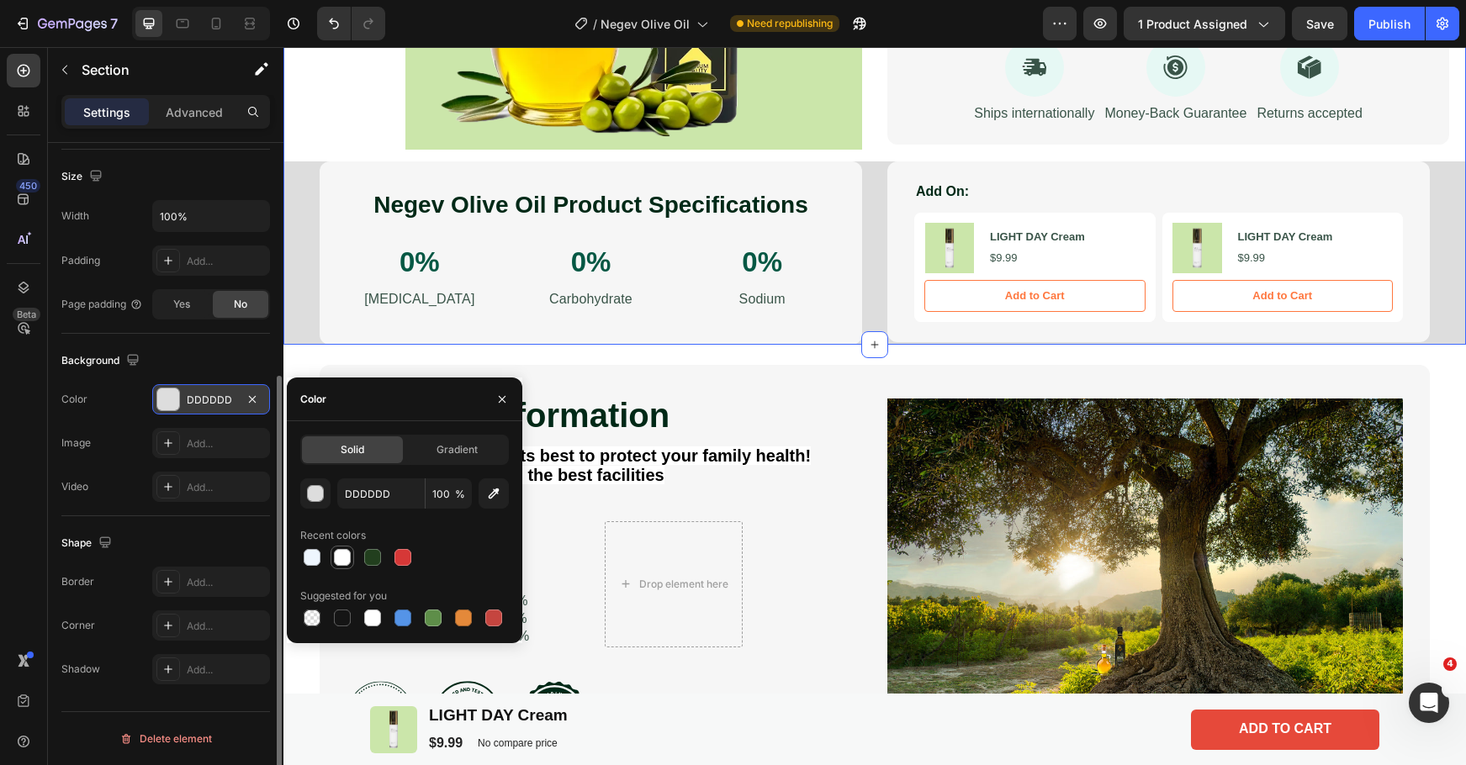
click at [341, 552] on div at bounding box center [342, 557] width 17 height 17
type input "FFFFFF"
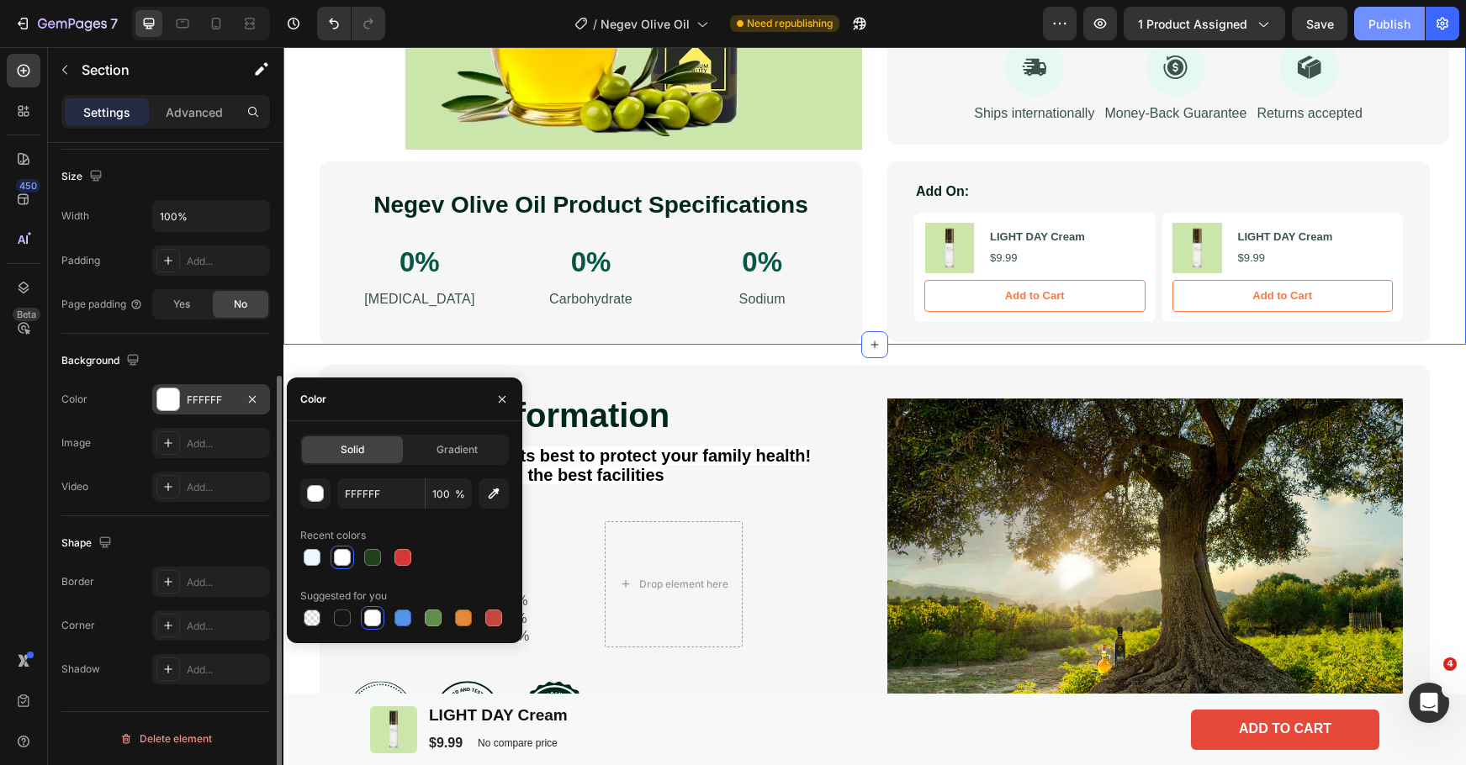
click at [1378, 19] on div "Publish" at bounding box center [1389, 24] width 42 height 18
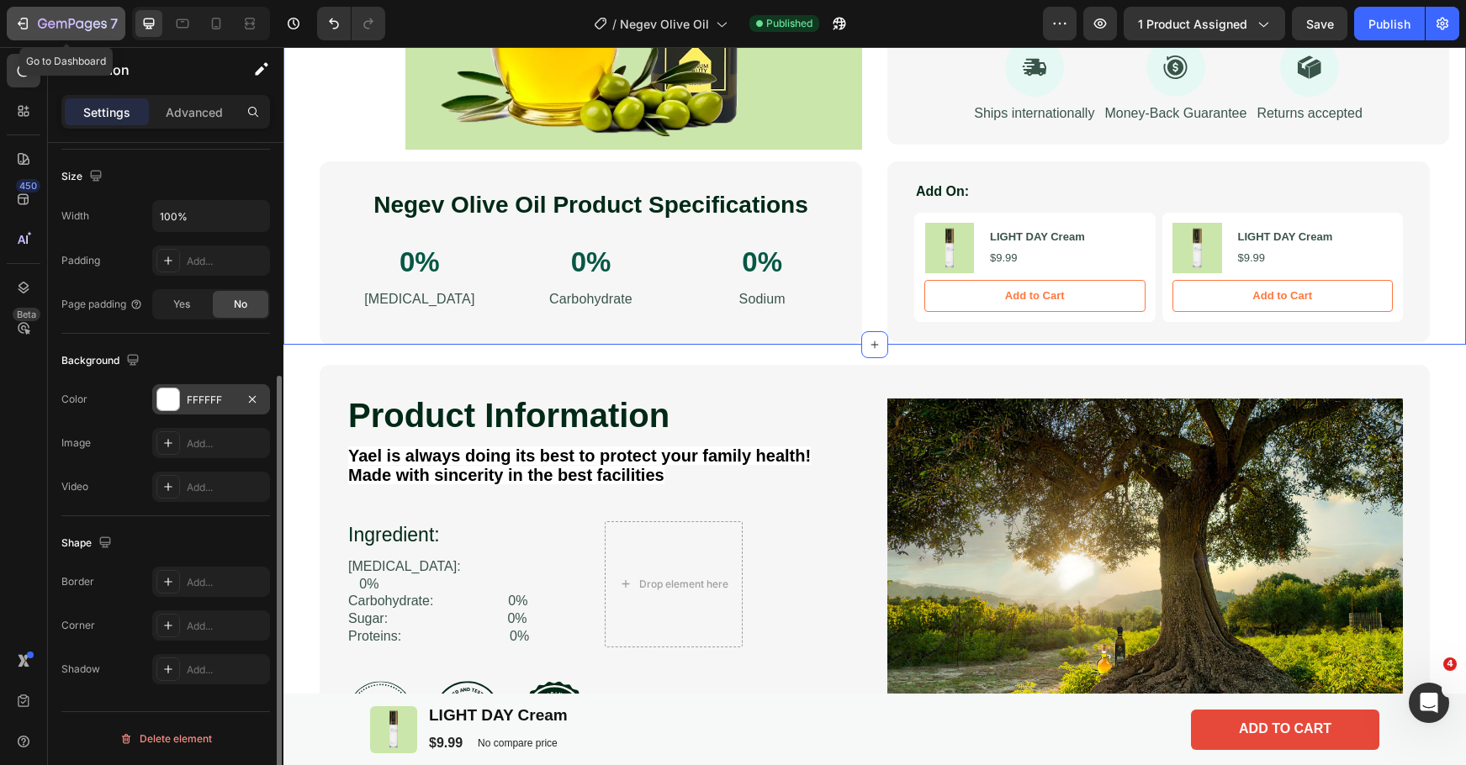
click at [61, 21] on icon "button" at bounding box center [61, 25] width 10 height 8
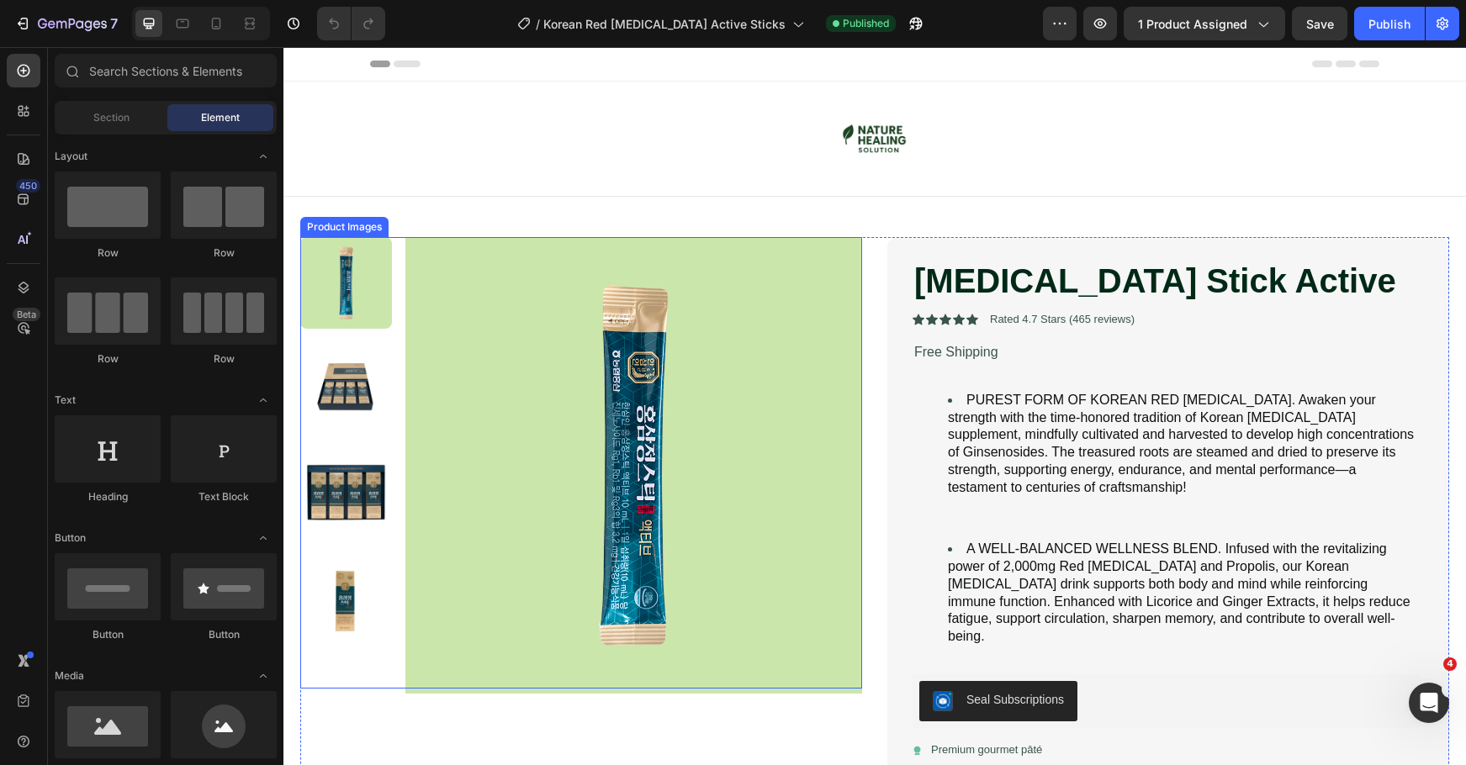
scroll to position [448, 0]
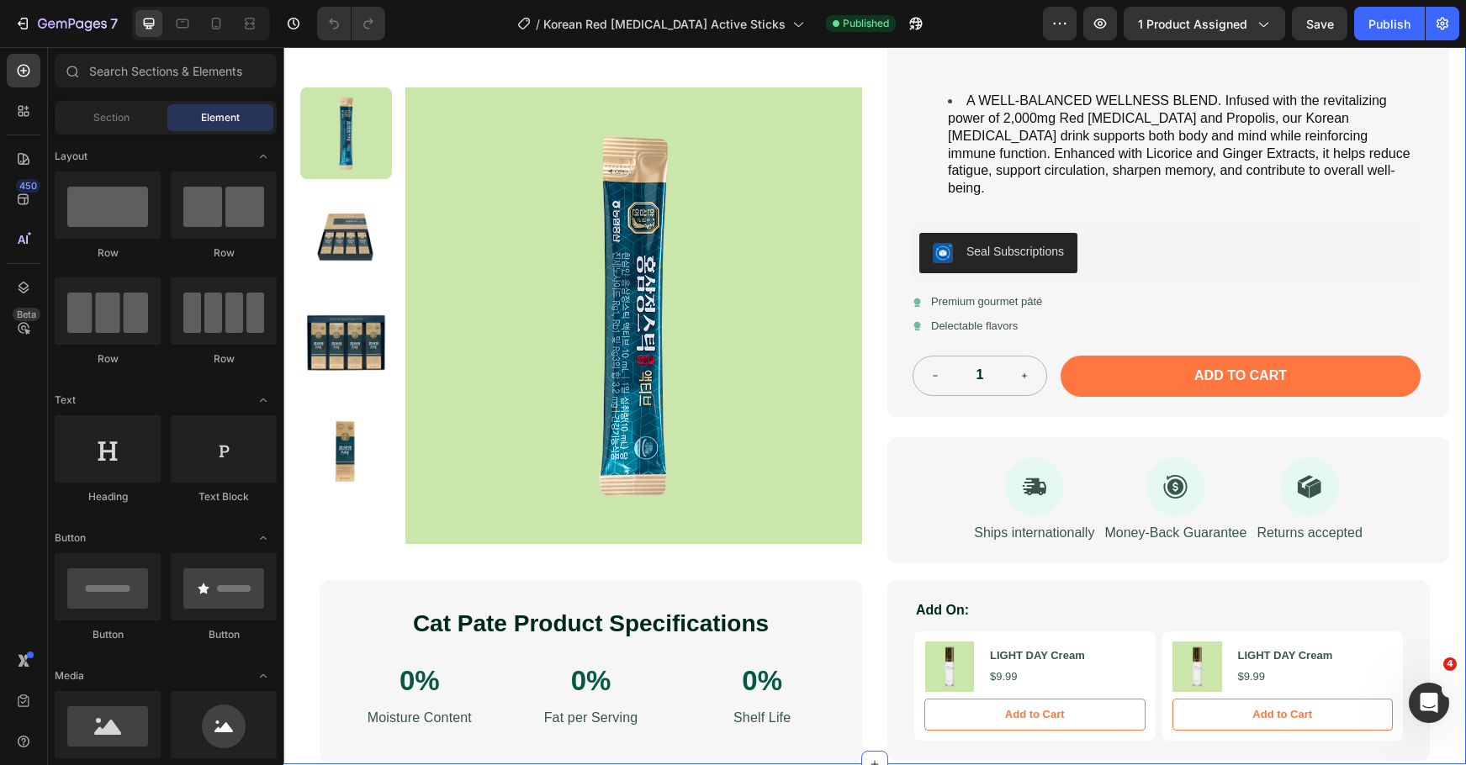
click at [288, 590] on div "Image Row Product Images [MEDICAL_DATA] Stick Active Product Title Icon Icon Ic…" at bounding box center [874, 198] width 1182 height 1131
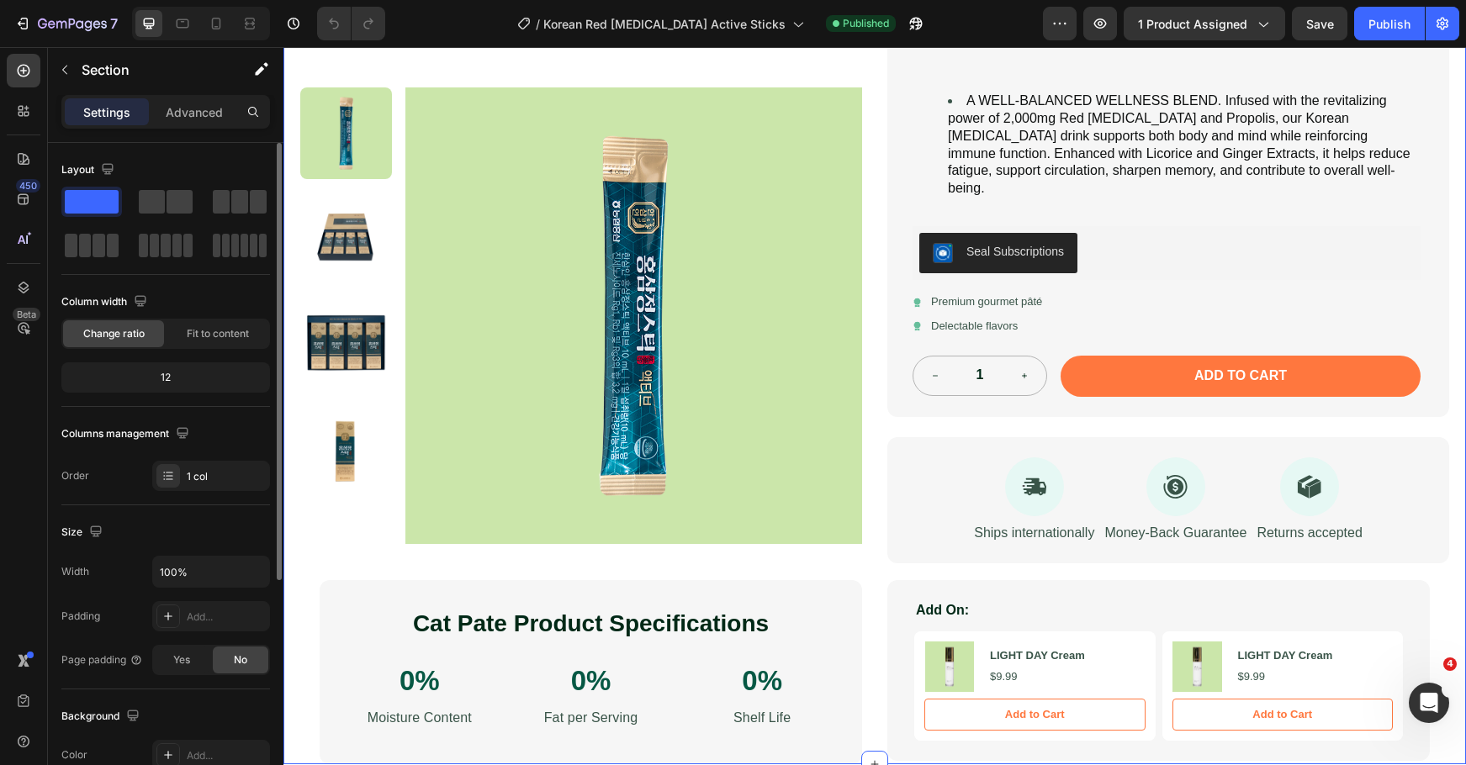
scroll to position [356, 0]
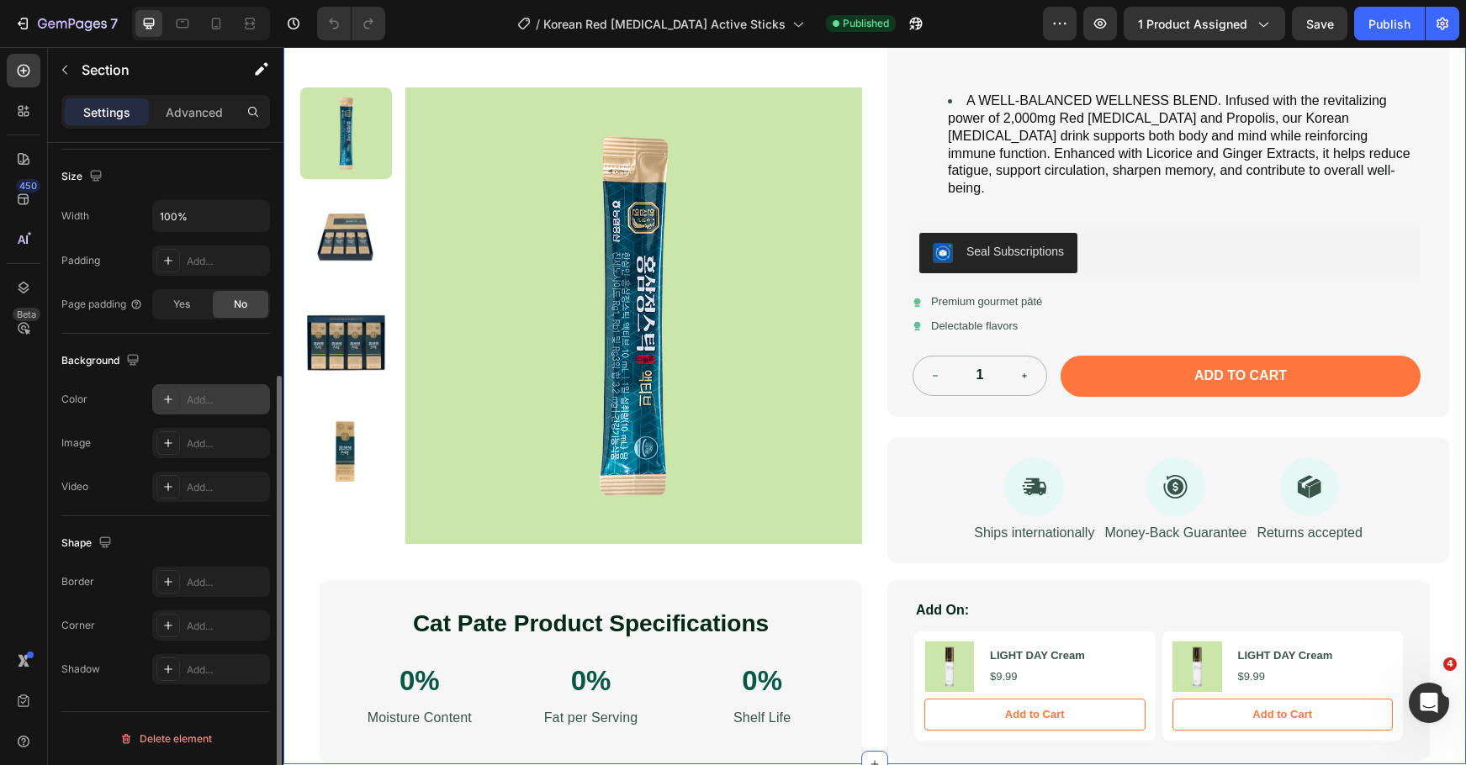
click at [156, 395] on div "Add..." at bounding box center [211, 399] width 118 height 30
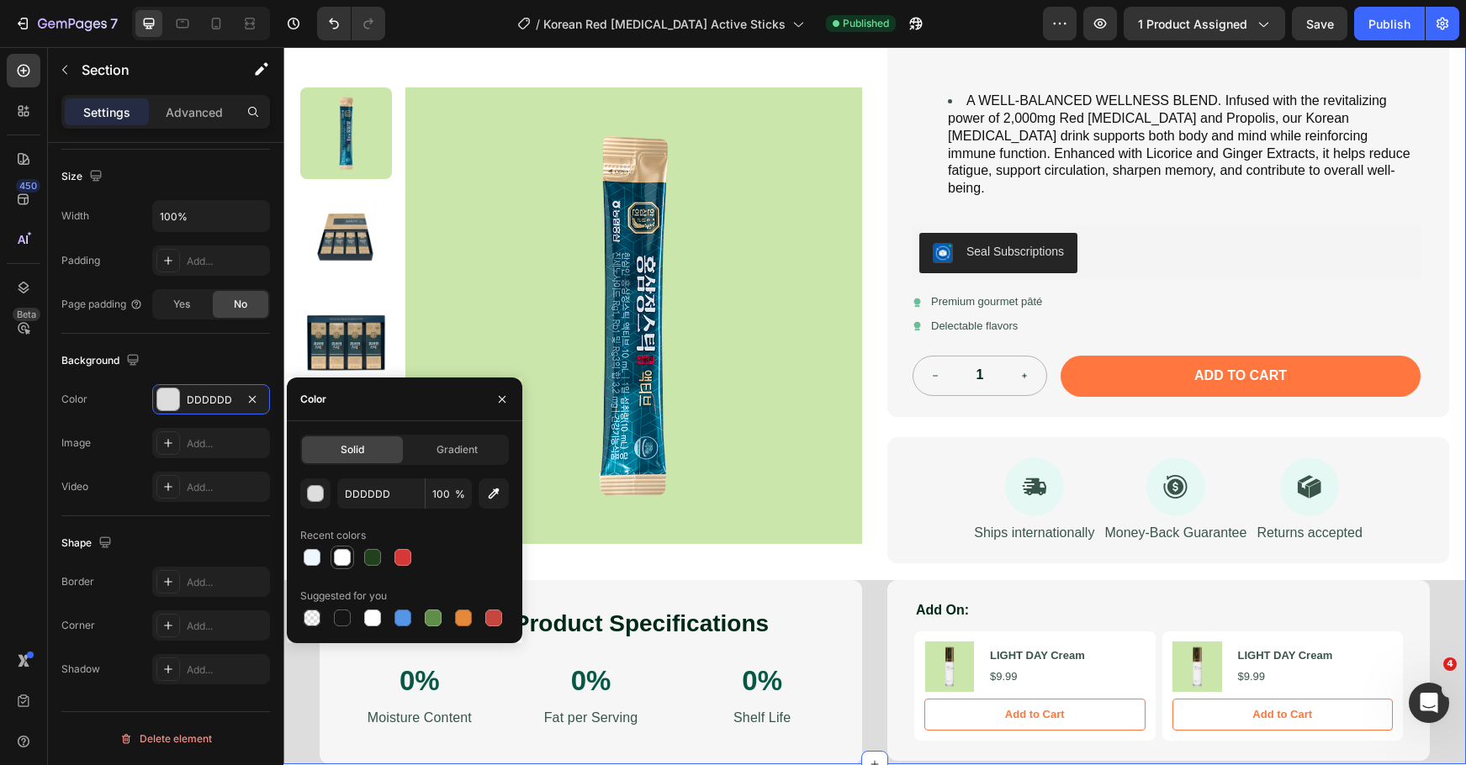
click at [336, 548] on div at bounding box center [342, 558] width 20 height 20
type input "FFFFFF"
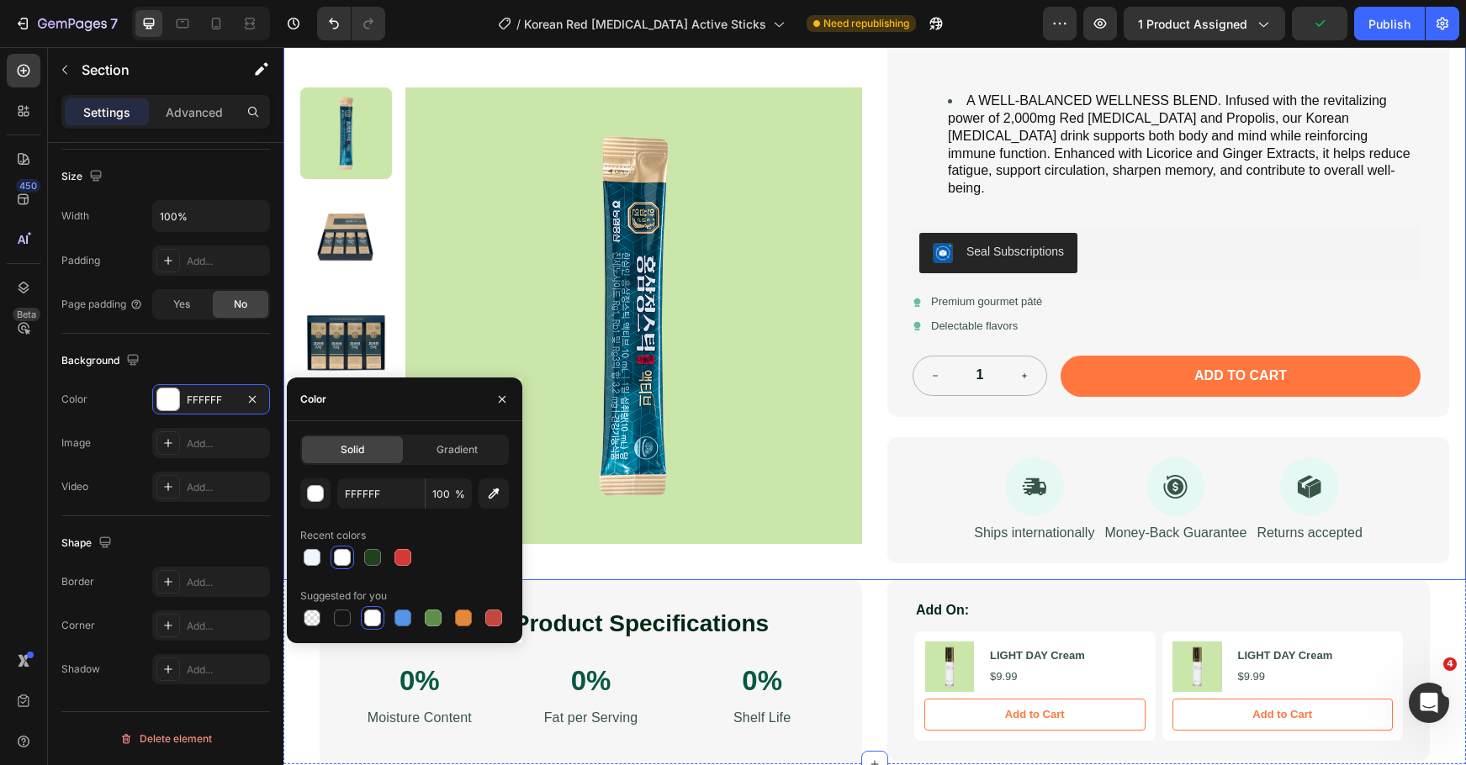
click at [291, 286] on div "Product Images Ginseng Stick Active Product Title Icon Icon Icon Icon Icon Icon…" at bounding box center [874, 165] width 1182 height 832
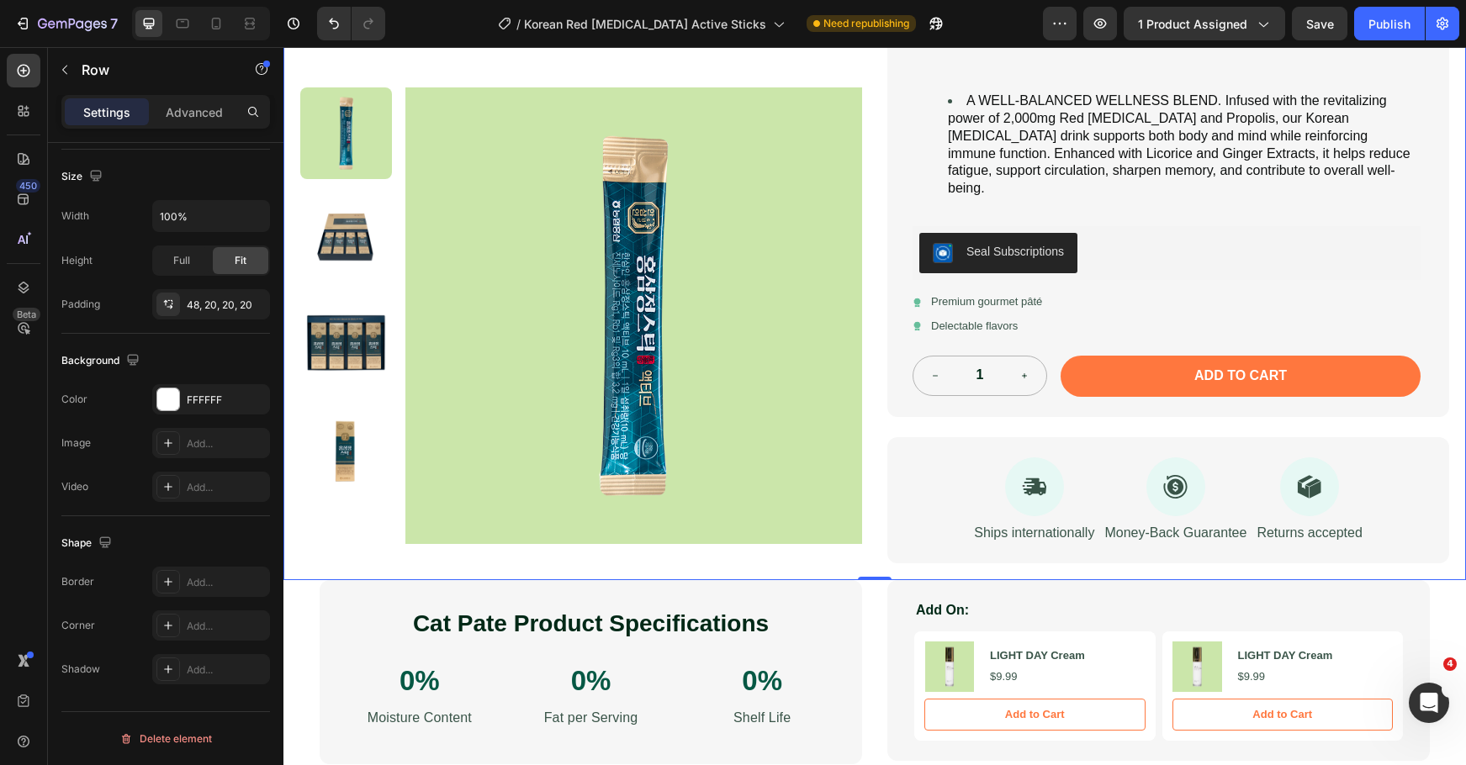
click at [289, 514] on div "Product Images Ginseng Stick Active Product Title Icon Icon Icon Icon Icon Icon…" at bounding box center [874, 165] width 1182 height 832
click at [292, 595] on div "Image Row Product Images Ginseng Stick Active Product Title Icon Icon Icon Icon…" at bounding box center [874, 198] width 1182 height 1131
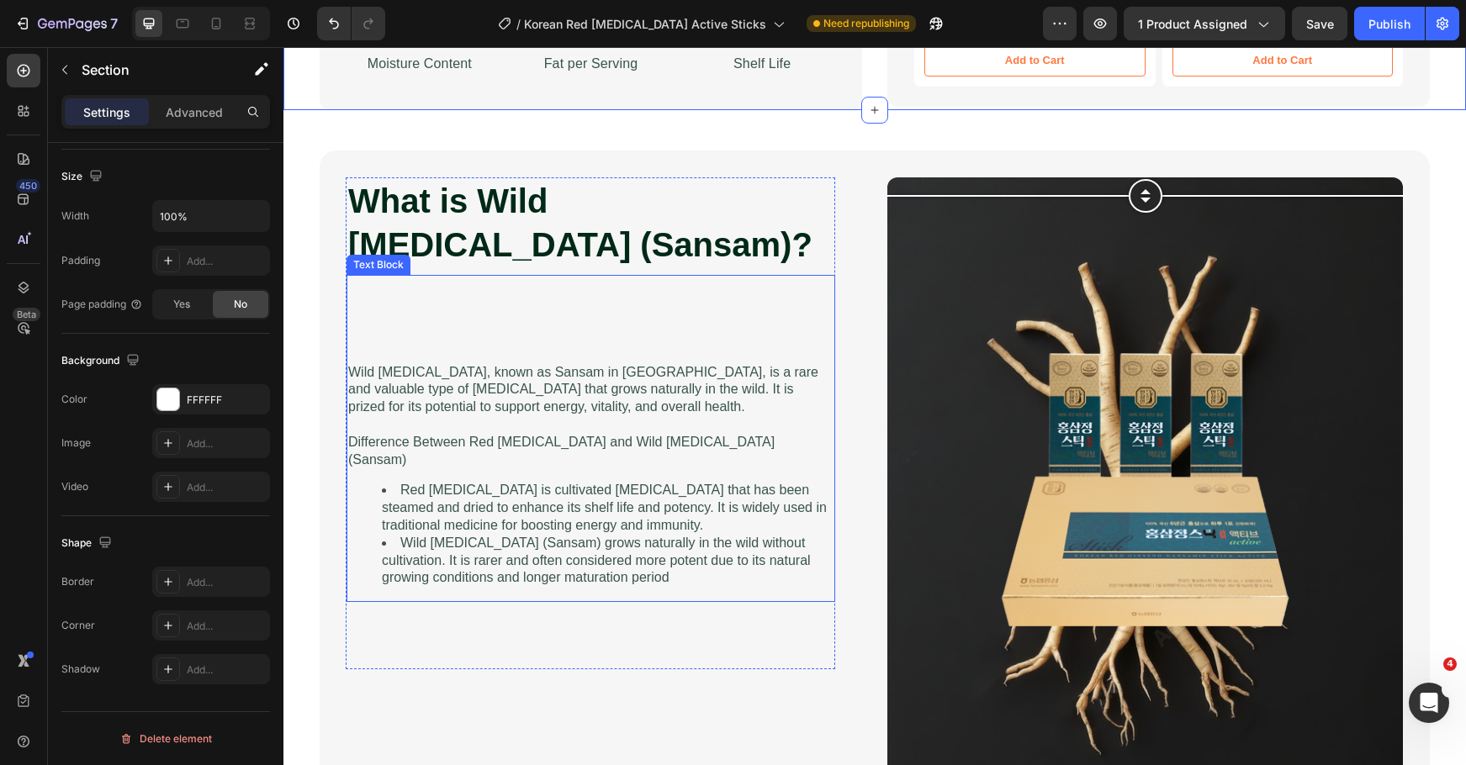
scroll to position [1121, 0]
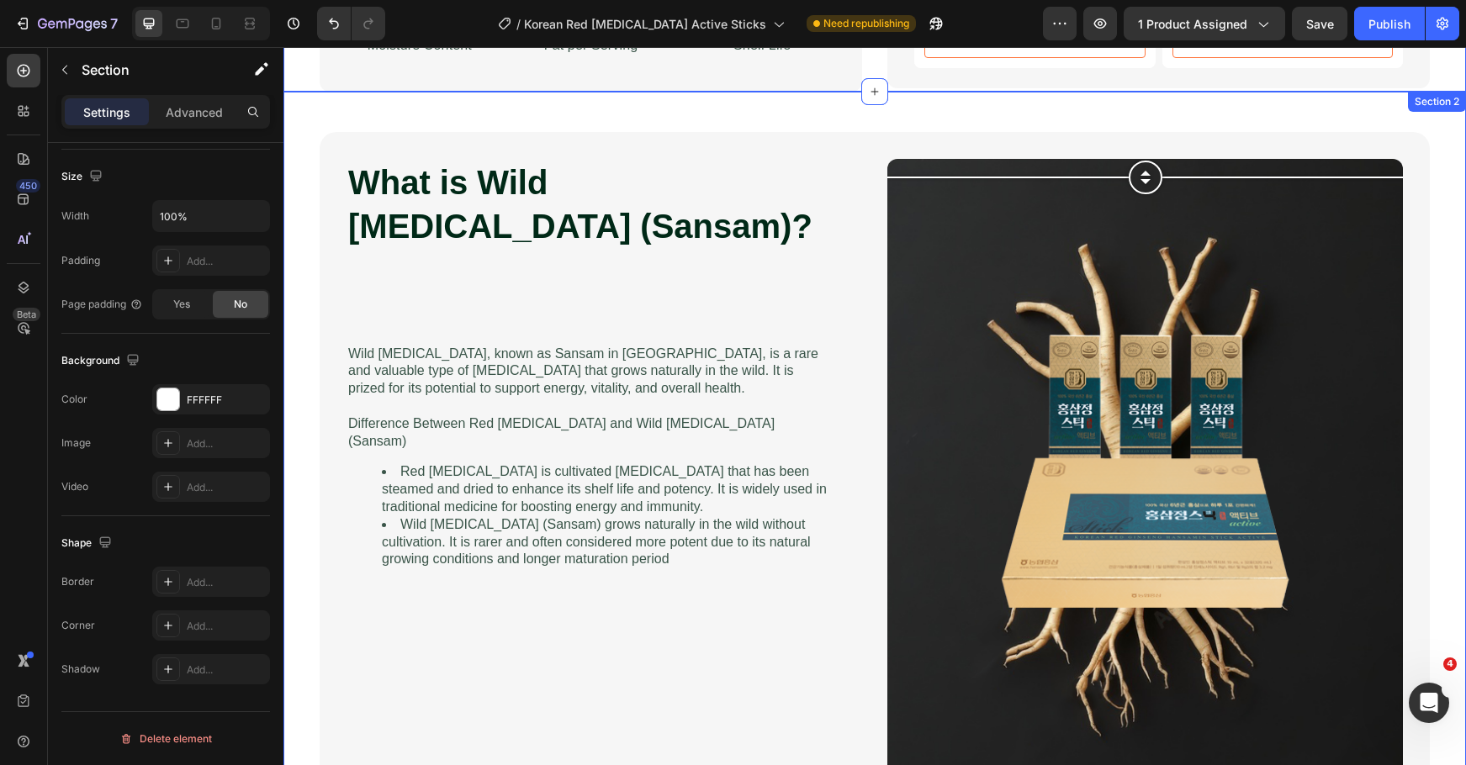
click at [304, 463] on div "What is Wild Ginseng (Sansam)? Heading Wild ginseng, known as Sansam in Korea, …" at bounding box center [874, 471] width 1149 height 679
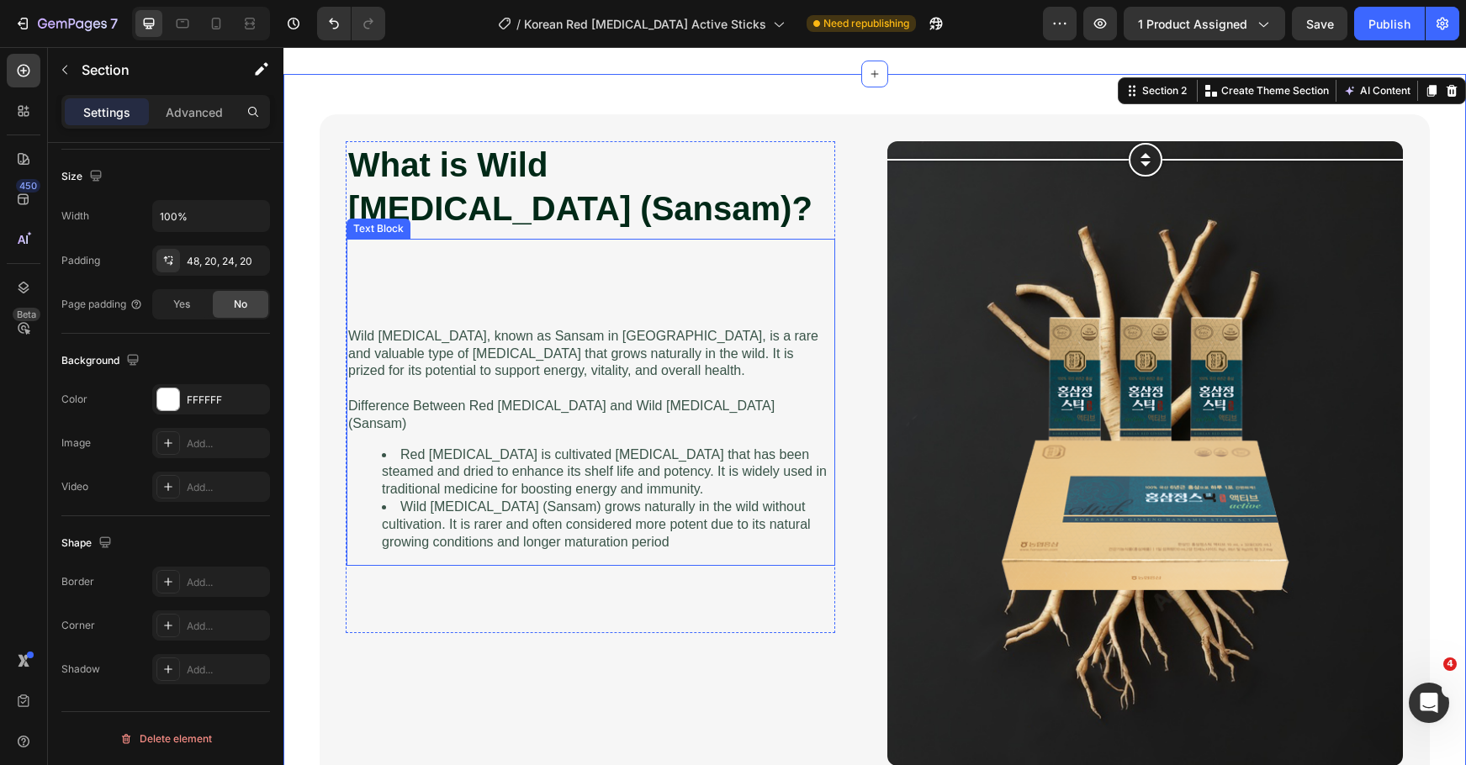
scroll to position [1794, 0]
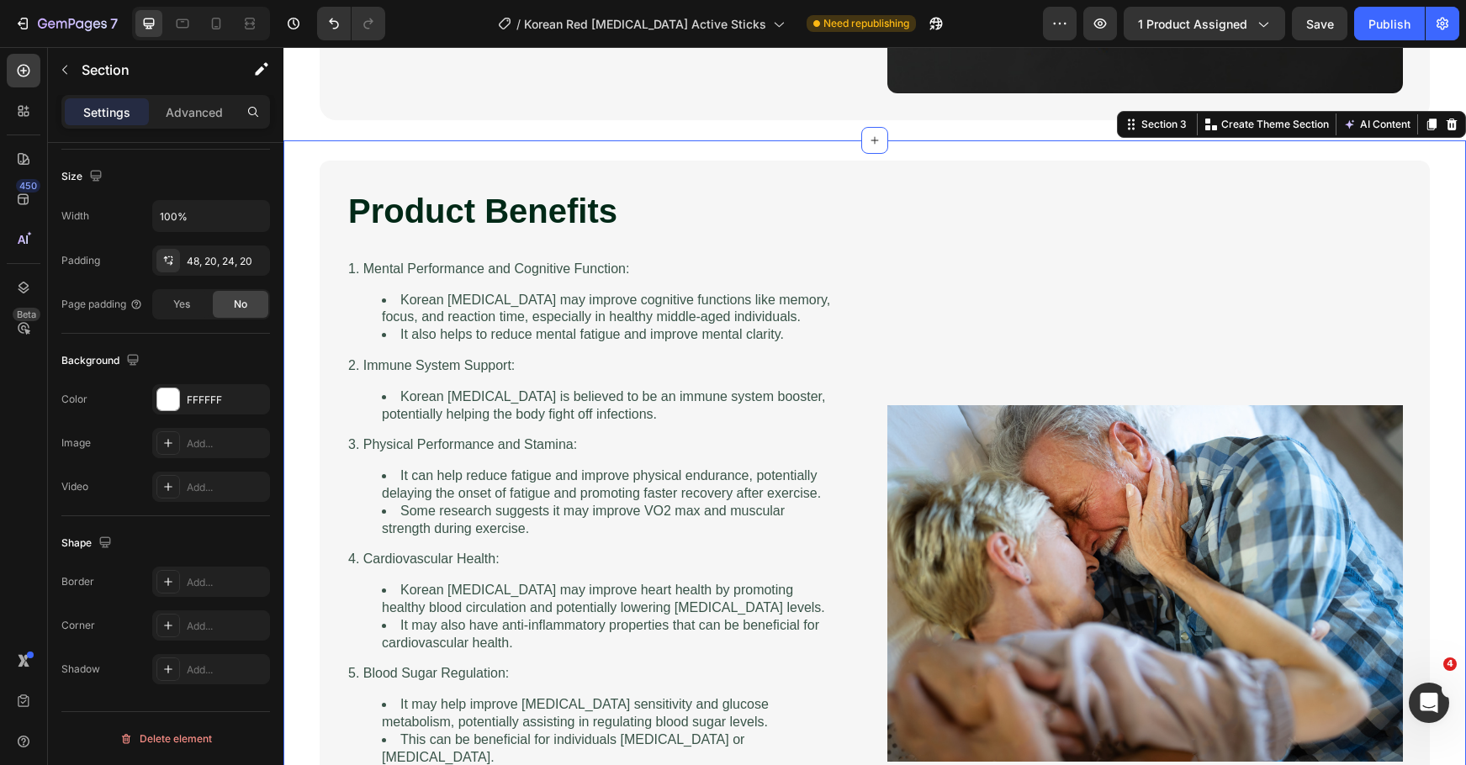
click at [296, 443] on div "Product Benefits Heading Image 1. Mental Performance and Cognitive Function: Ko…" at bounding box center [874, 593] width 1182 height 907
click at [1378, 15] on div "Publish" at bounding box center [1389, 24] width 42 height 18
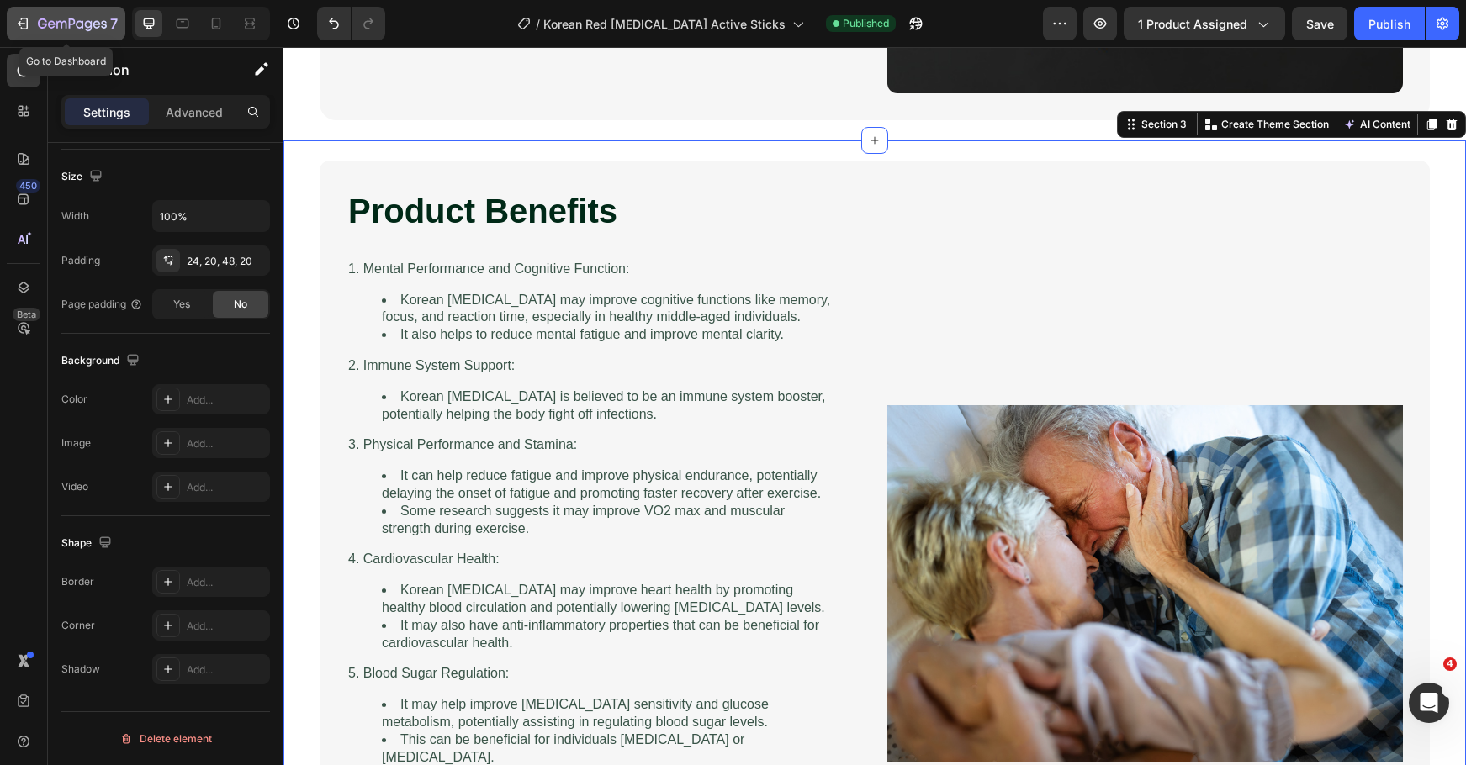
click at [63, 27] on icon "button" at bounding box center [72, 25] width 69 height 14
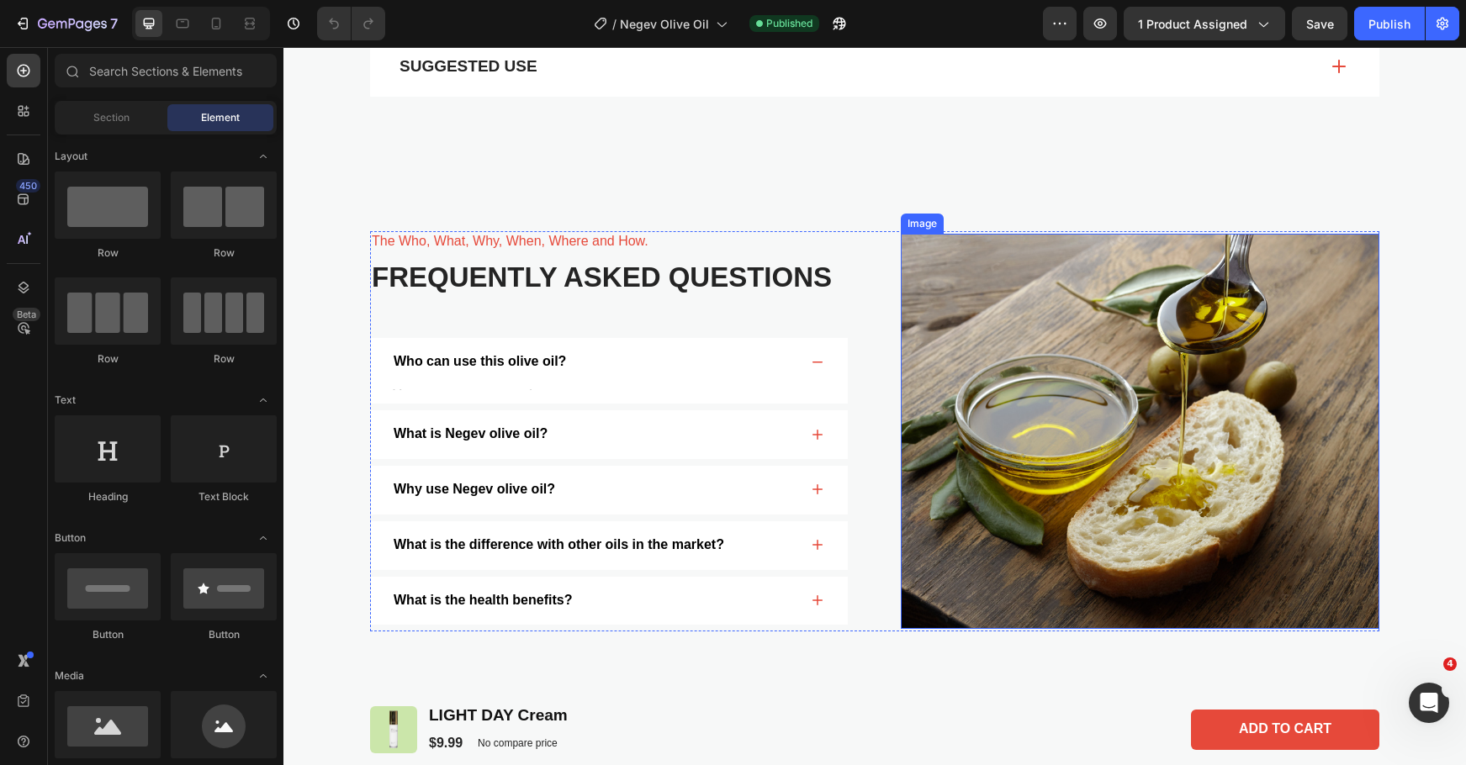
scroll to position [1906, 0]
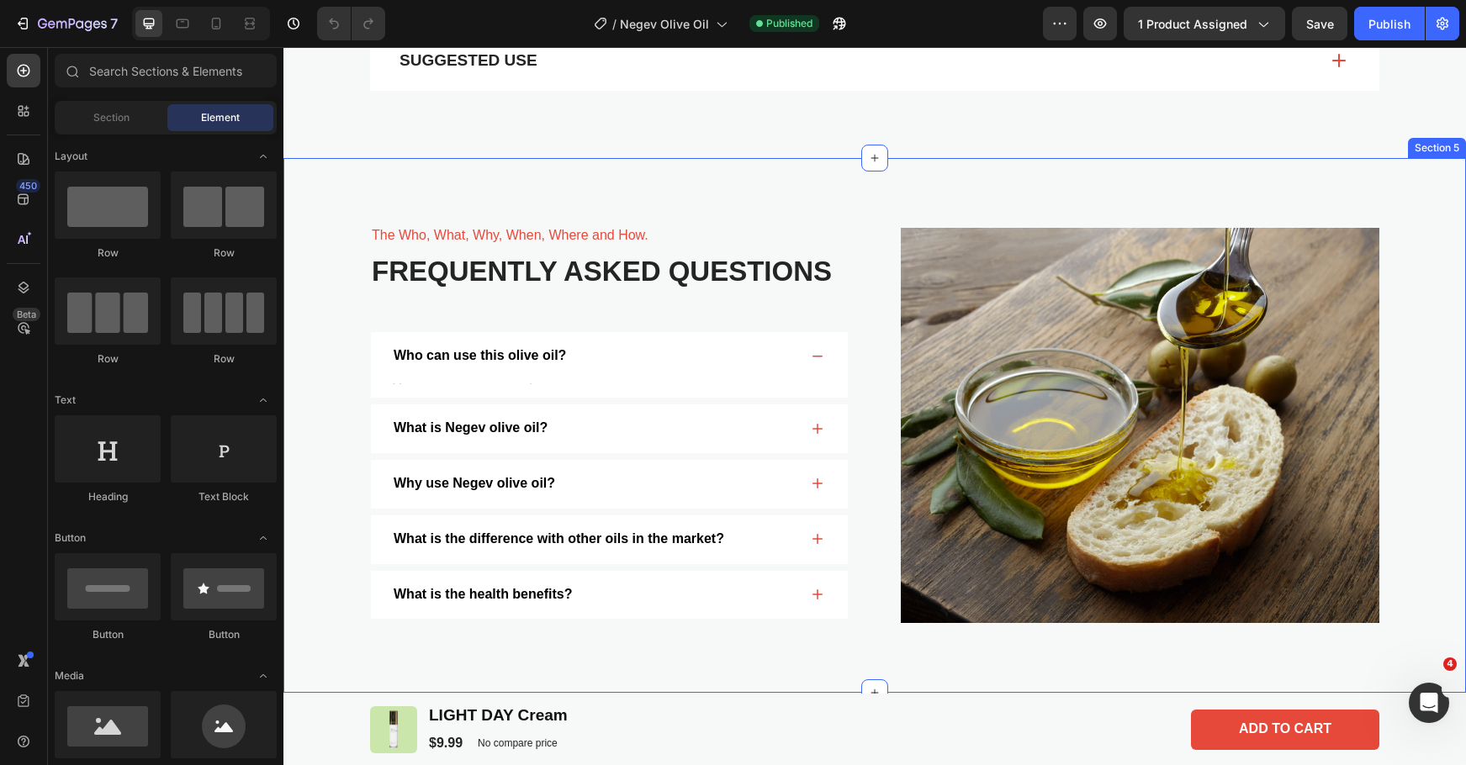
click at [1240, 189] on div "The Who, What, Why, When, Where and How. Text Block Frequently Asked Questions …" at bounding box center [874, 426] width 1182 height 536
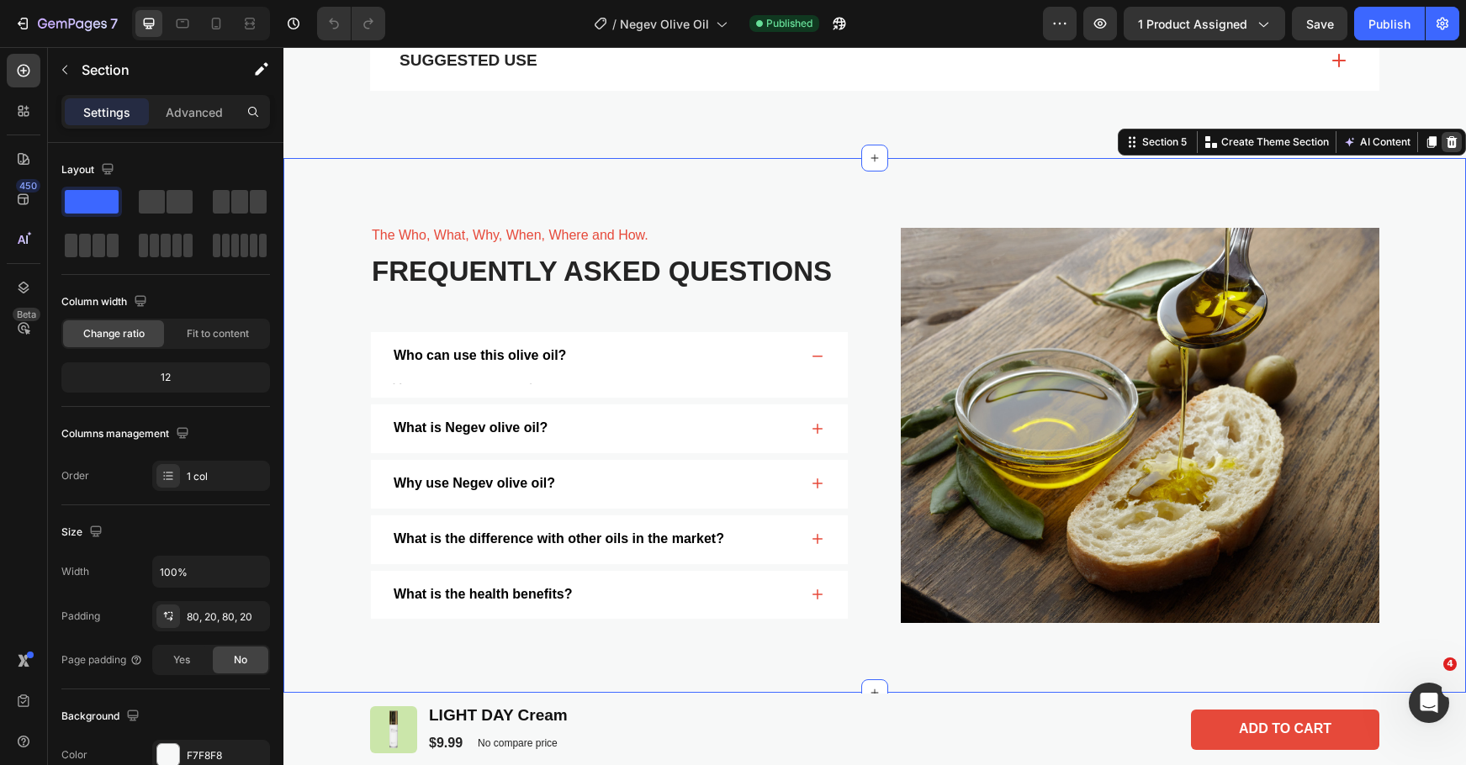
click at [1445, 141] on icon at bounding box center [1451, 141] width 13 height 13
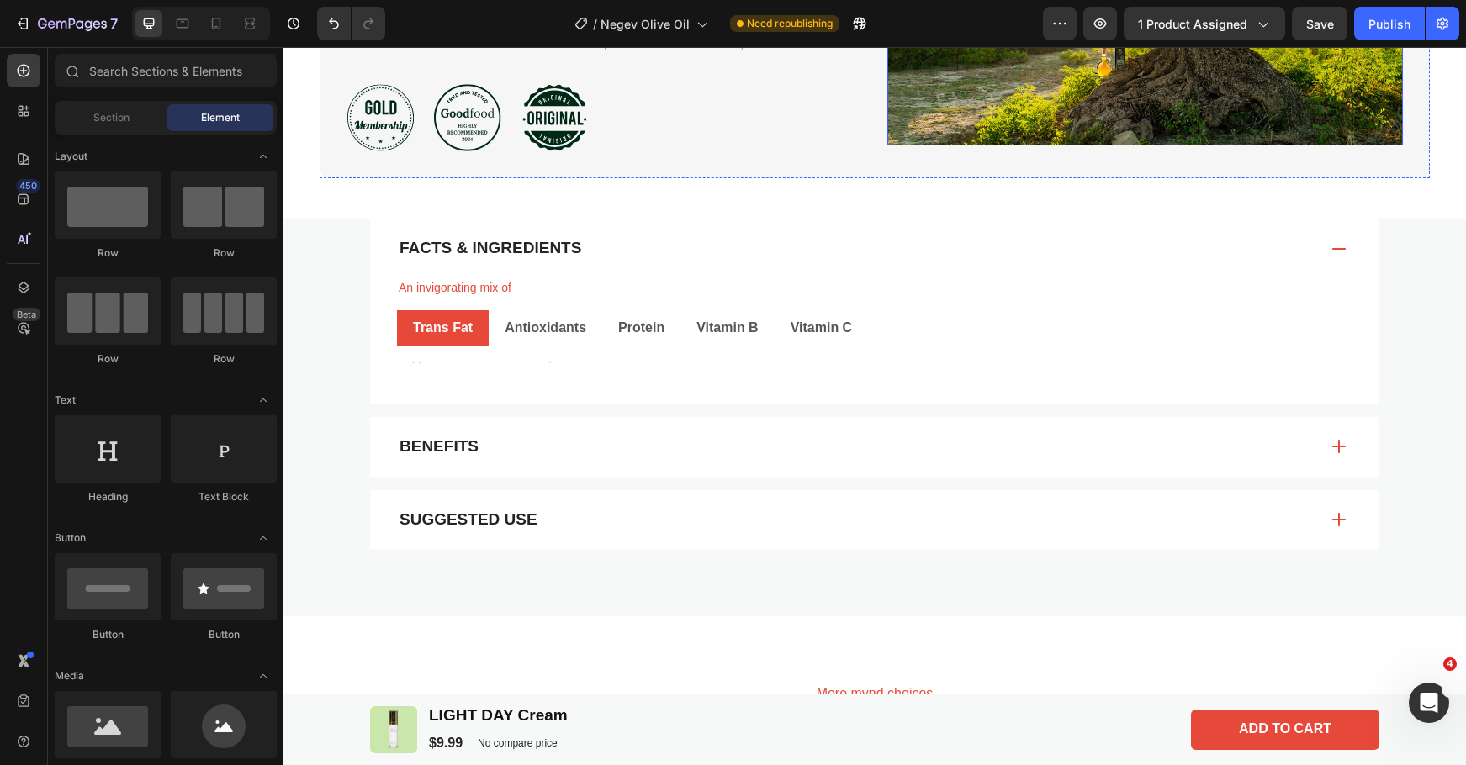
scroll to position [1461, 0]
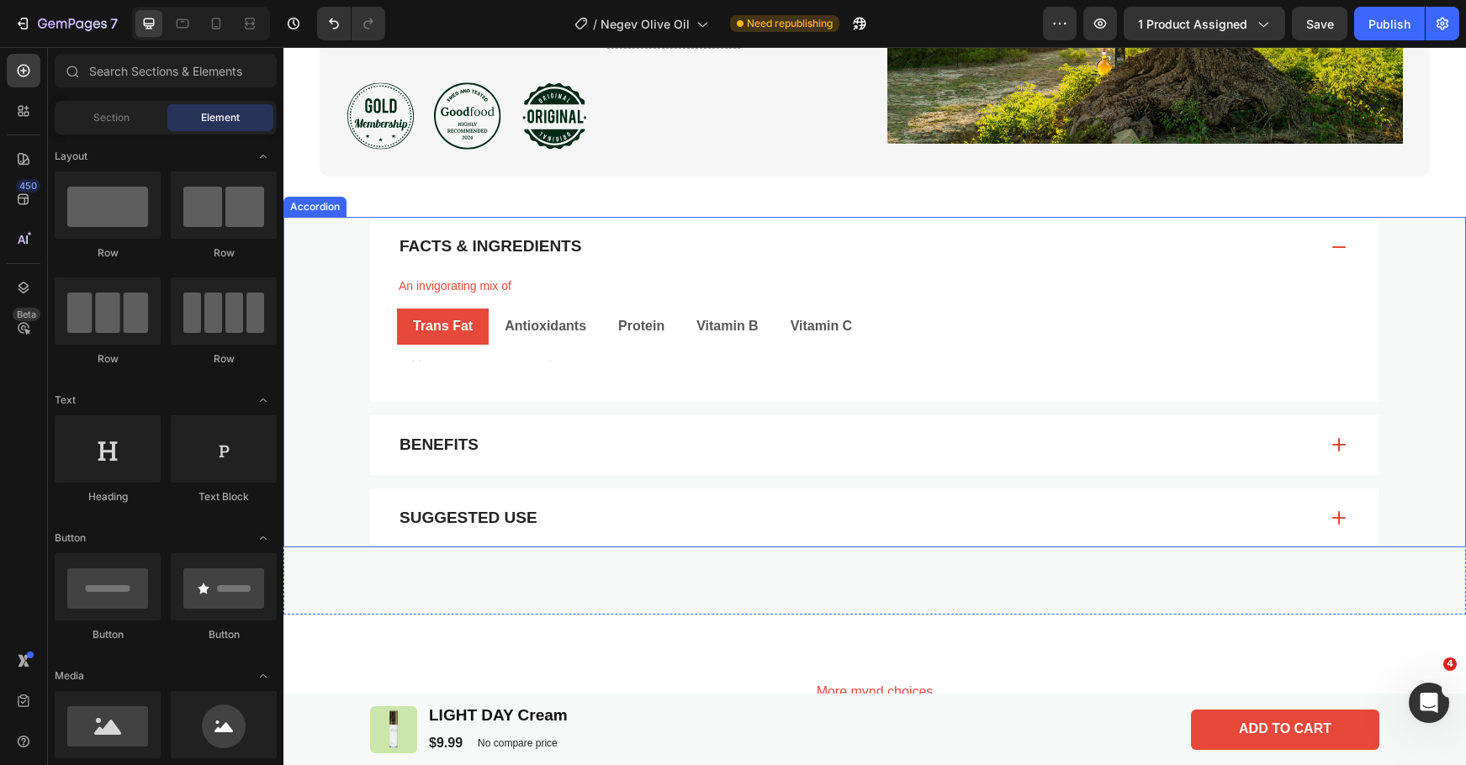
click at [1147, 250] on div "Facts & Ingredients" at bounding box center [874, 247] width 1009 height 60
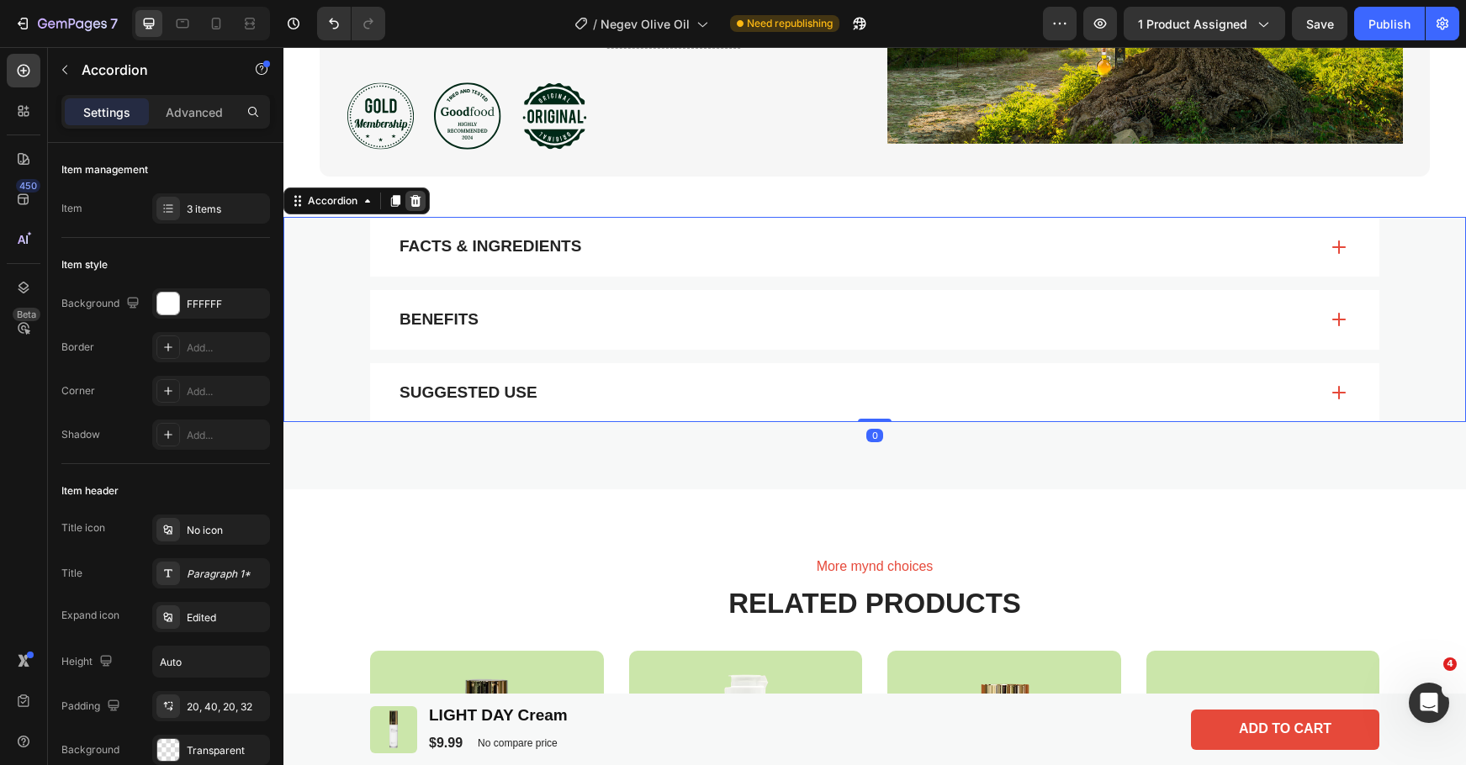
click at [423, 191] on div at bounding box center [415, 201] width 20 height 20
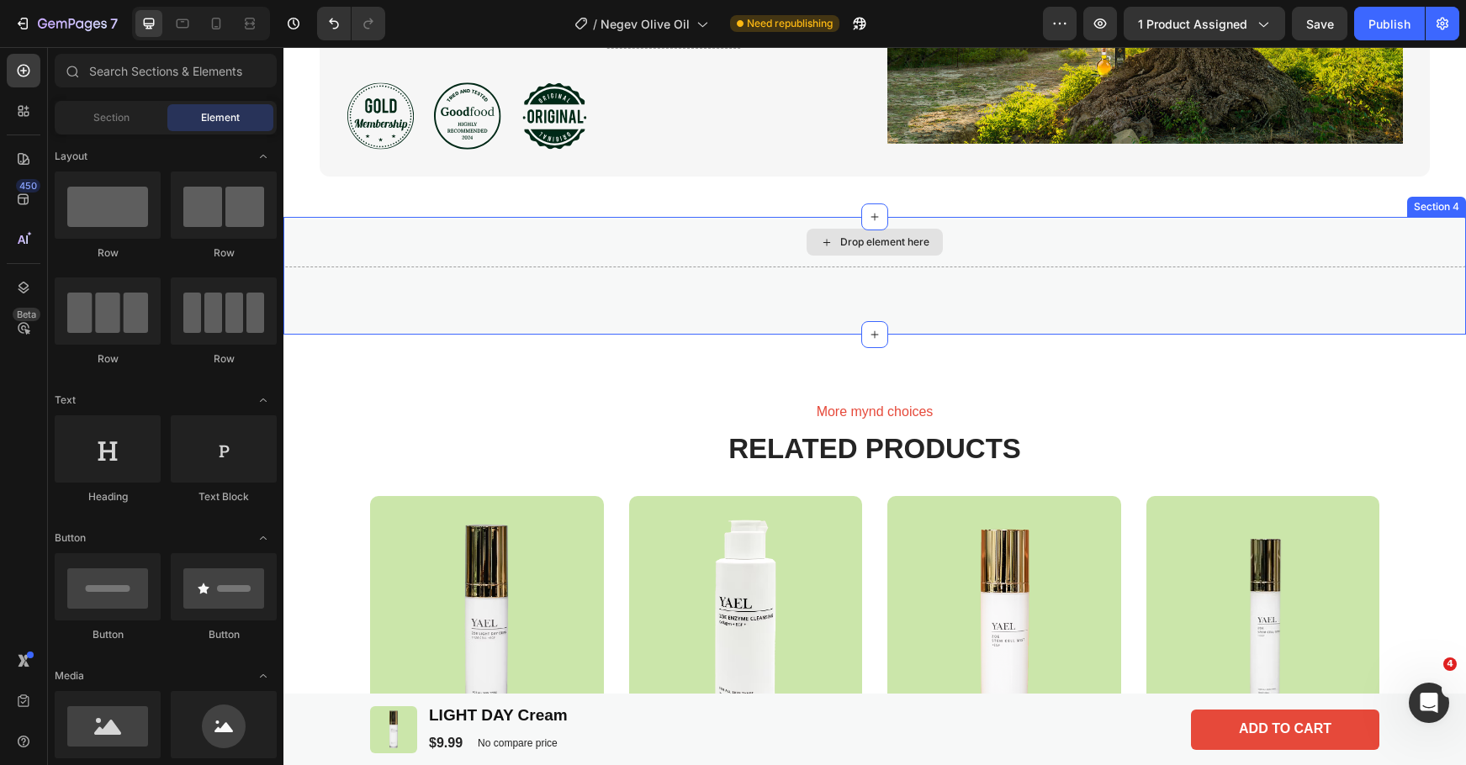
click at [1397, 217] on div "Drop element here" at bounding box center [874, 242] width 1182 height 50
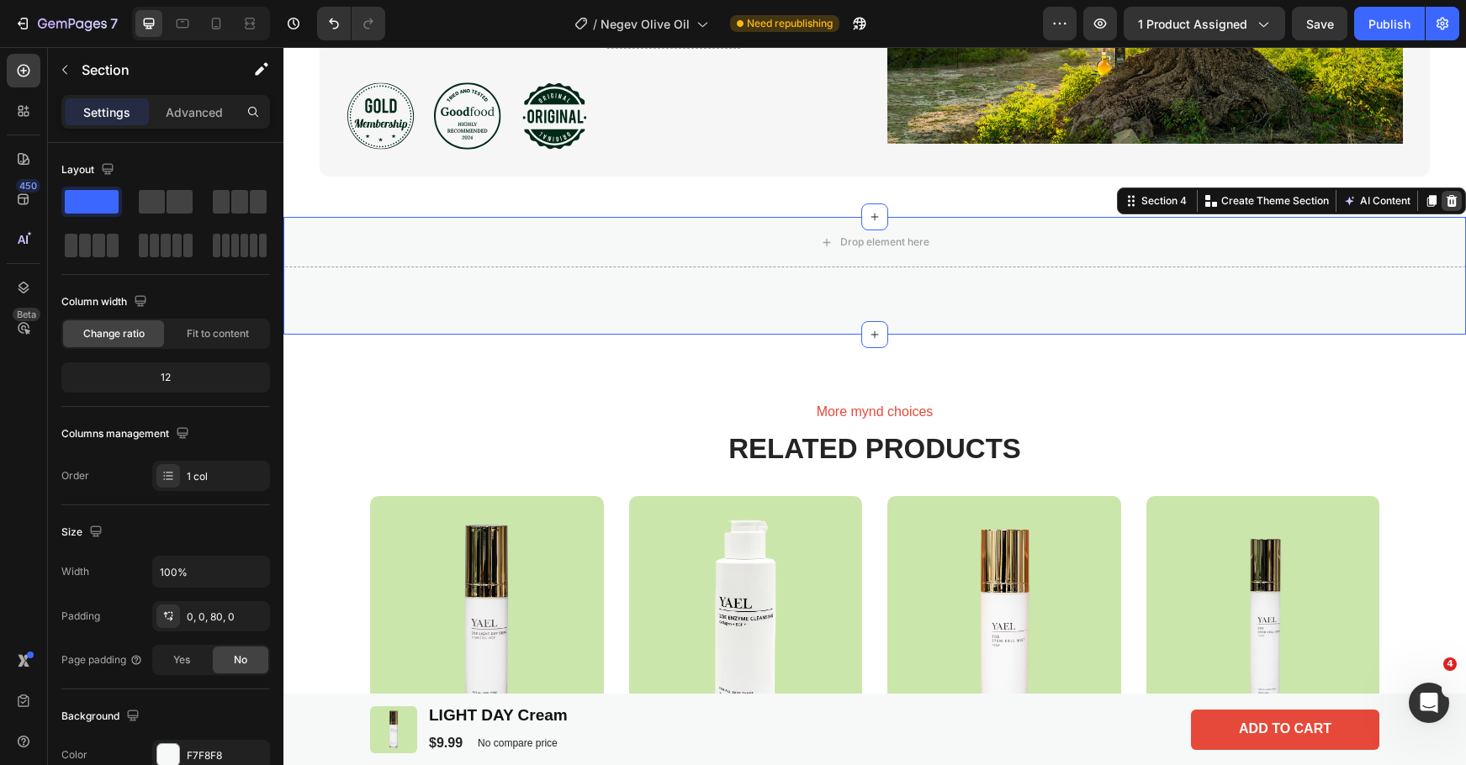
click at [1445, 194] on icon at bounding box center [1451, 200] width 13 height 13
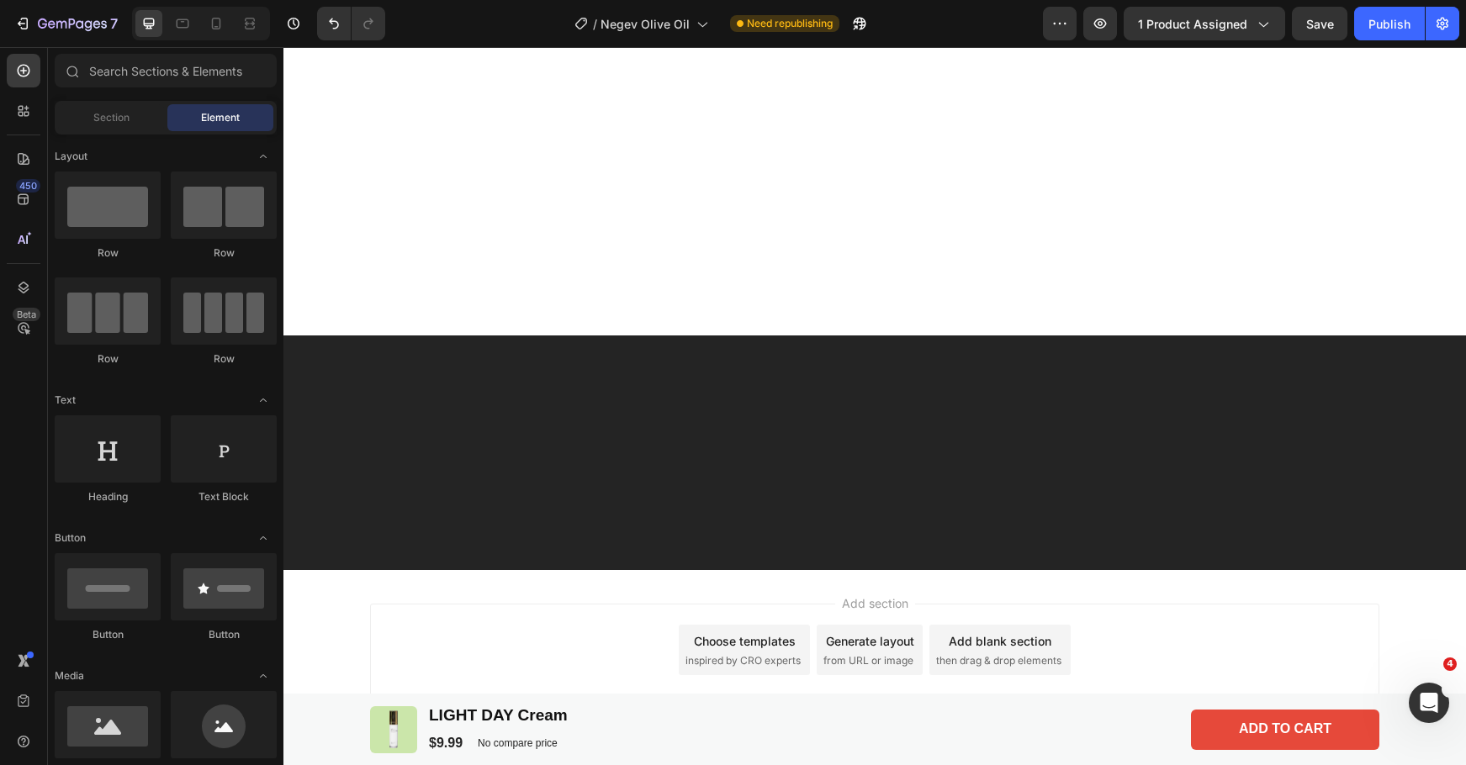
scroll to position [578, 0]
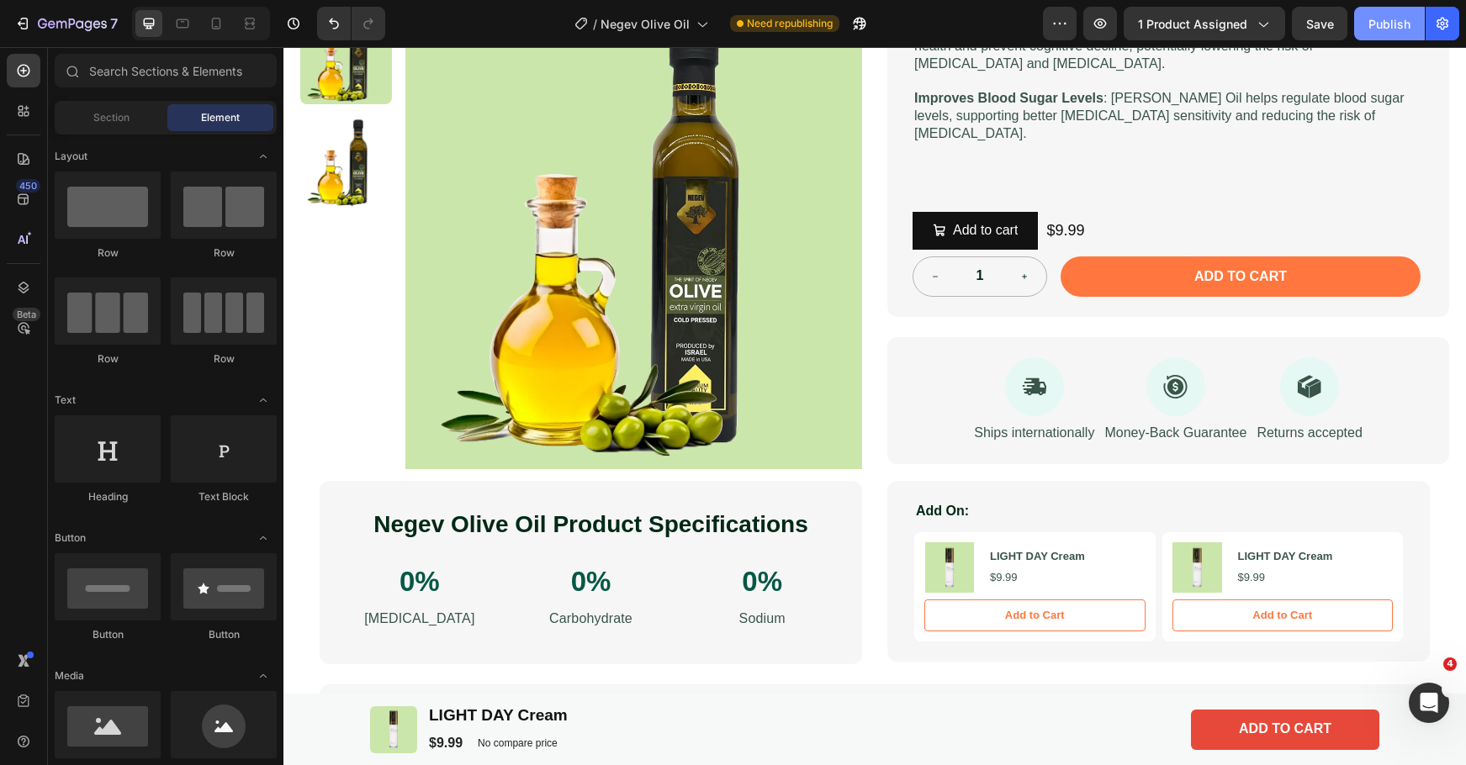
click at [1374, 22] on div "Publish" at bounding box center [1389, 24] width 42 height 18
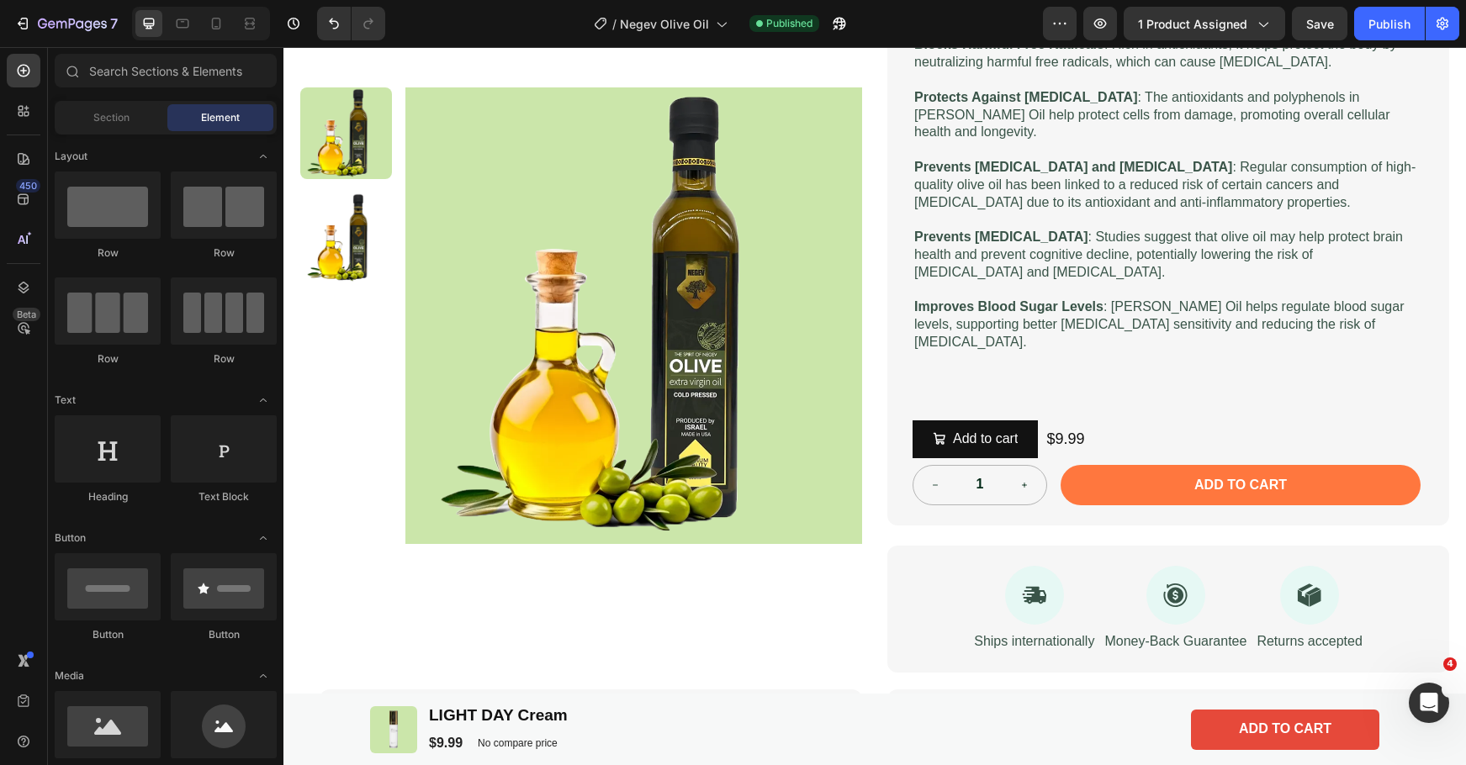
scroll to position [353, 0]
